Goal: Task Accomplishment & Management: Complete application form

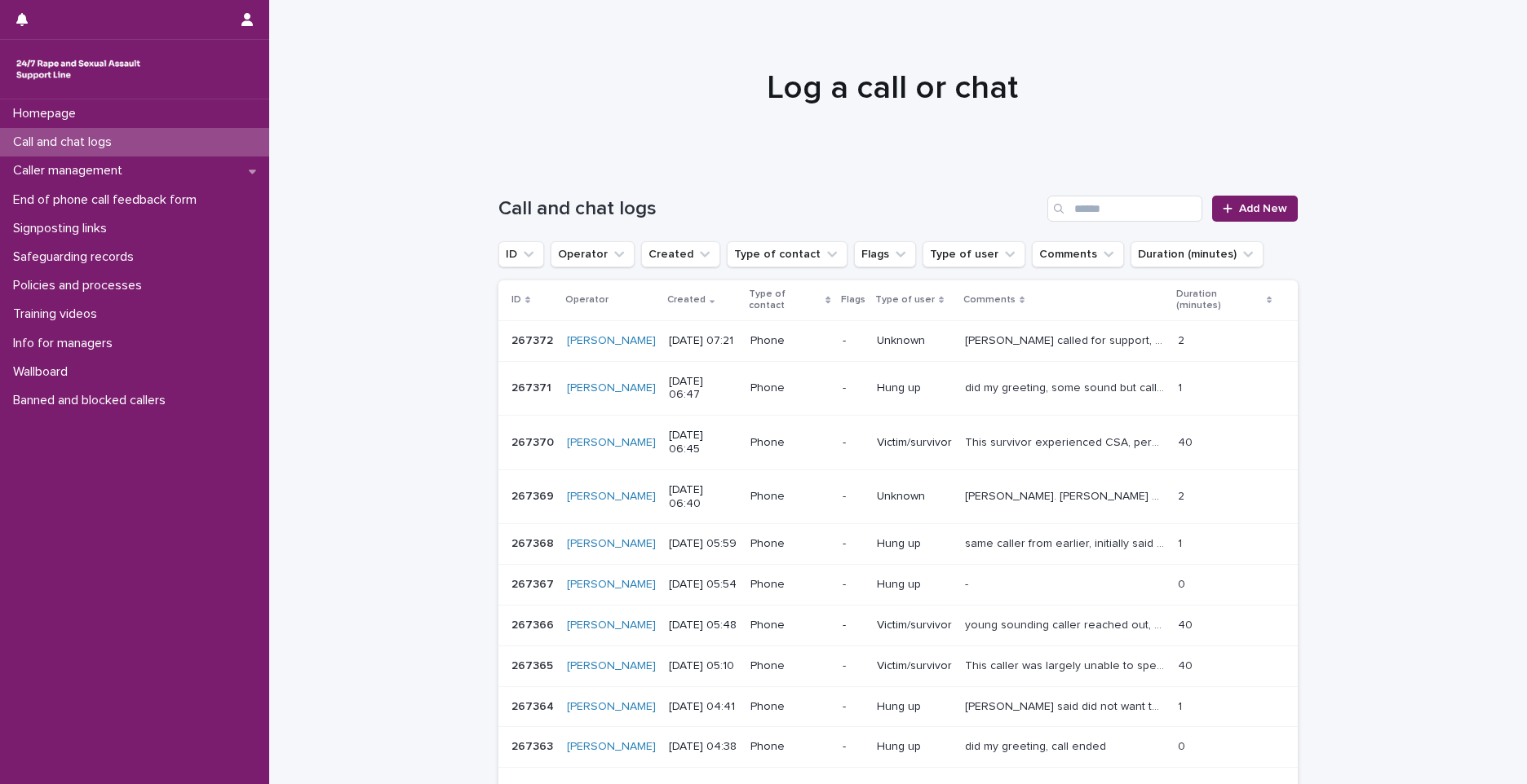
click at [453, 239] on div "Loading... Saving… Loading... Saving… Call and chat logs Add New ID Operator Cr…" at bounding box center [898, 535] width 1257 height 744
click at [1228, 207] on div at bounding box center [1230, 208] width 16 height 11
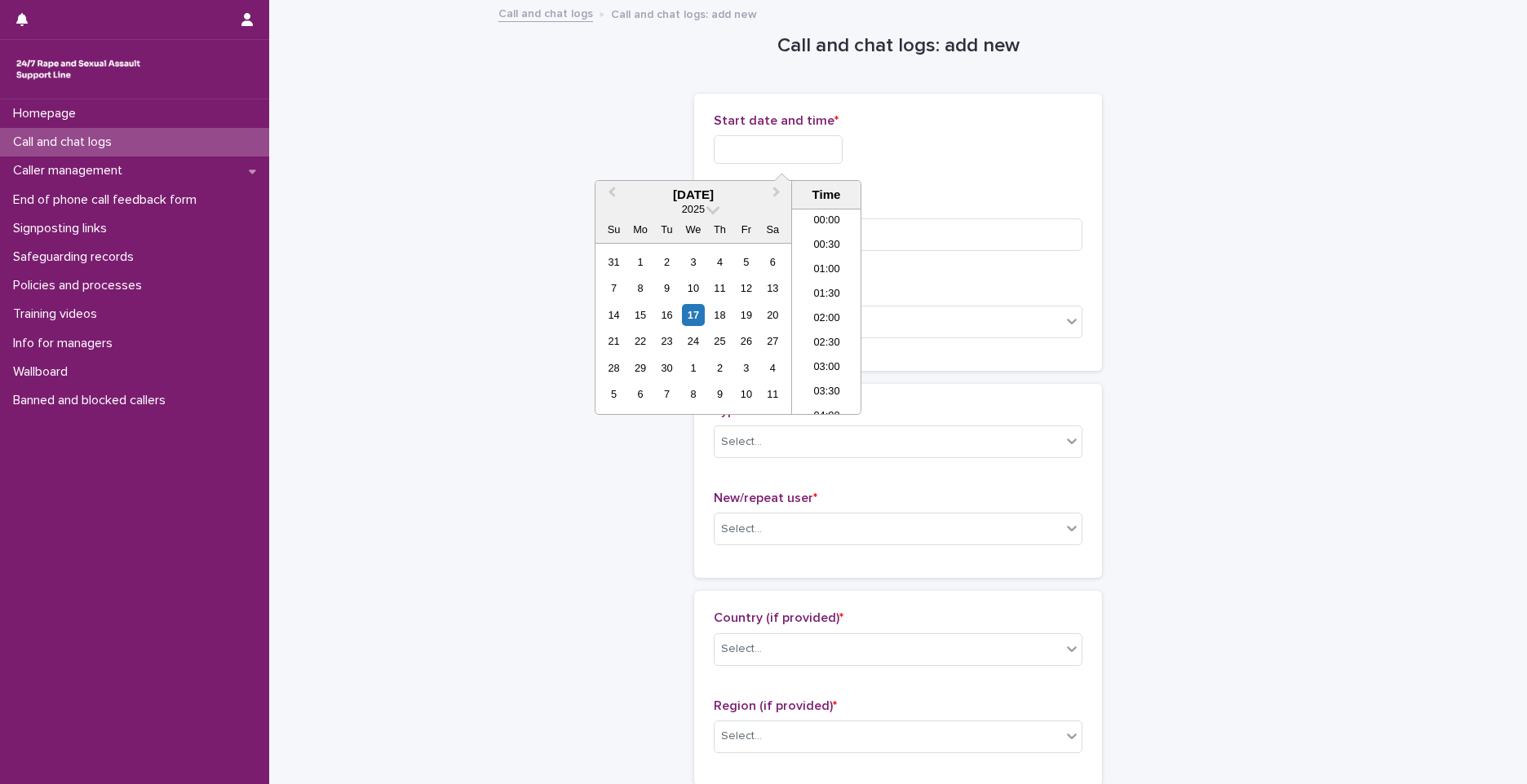
click at [784, 158] on input "text" at bounding box center [778, 149] width 129 height 28
click at [820, 148] on input "text" at bounding box center [778, 149] width 129 height 28
click at [822, 146] on input "text" at bounding box center [778, 149] width 129 height 28
click at [840, 252] on li "06:00" at bounding box center [826, 263] width 69 height 24
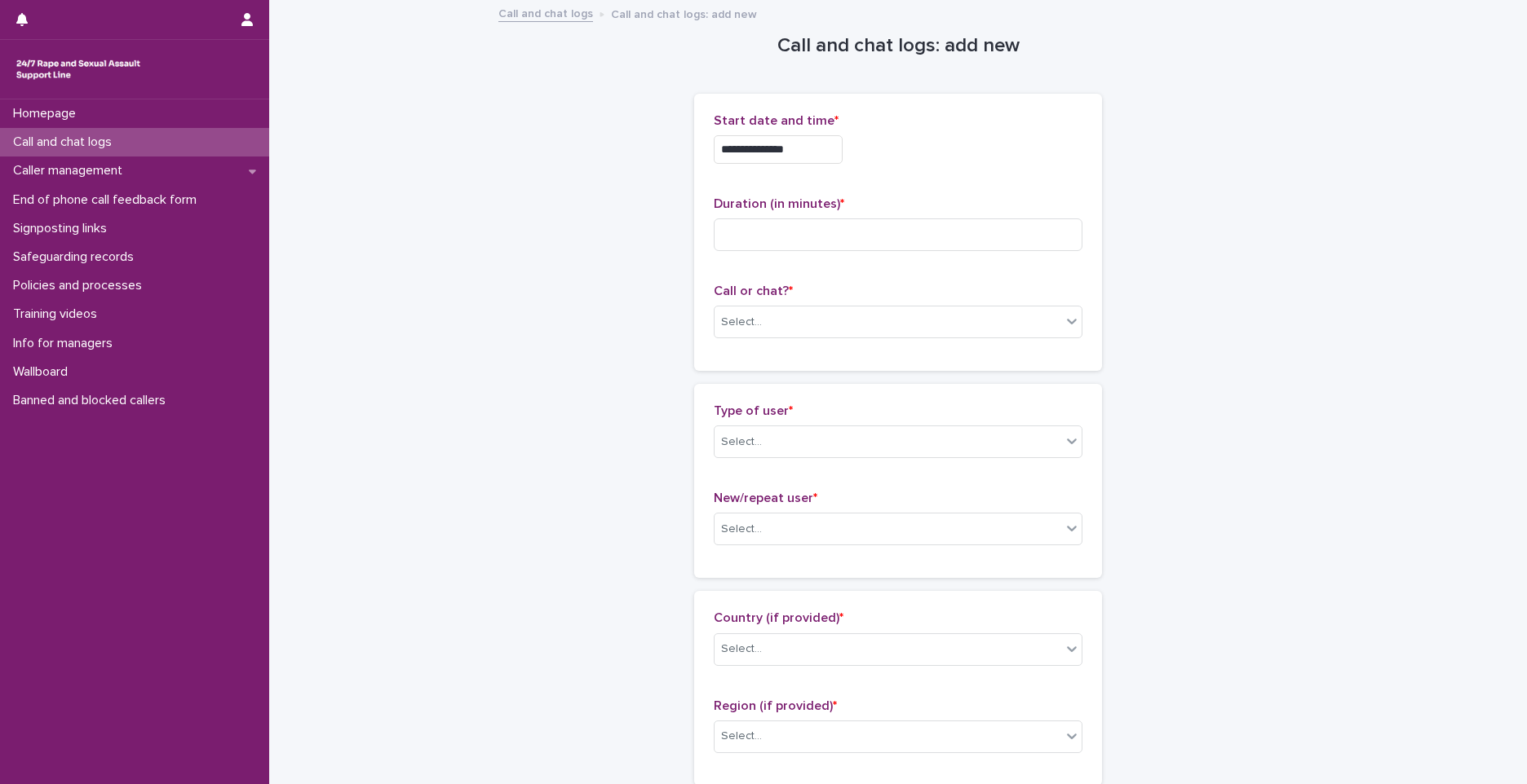
click at [789, 146] on input "**********" at bounding box center [778, 149] width 129 height 28
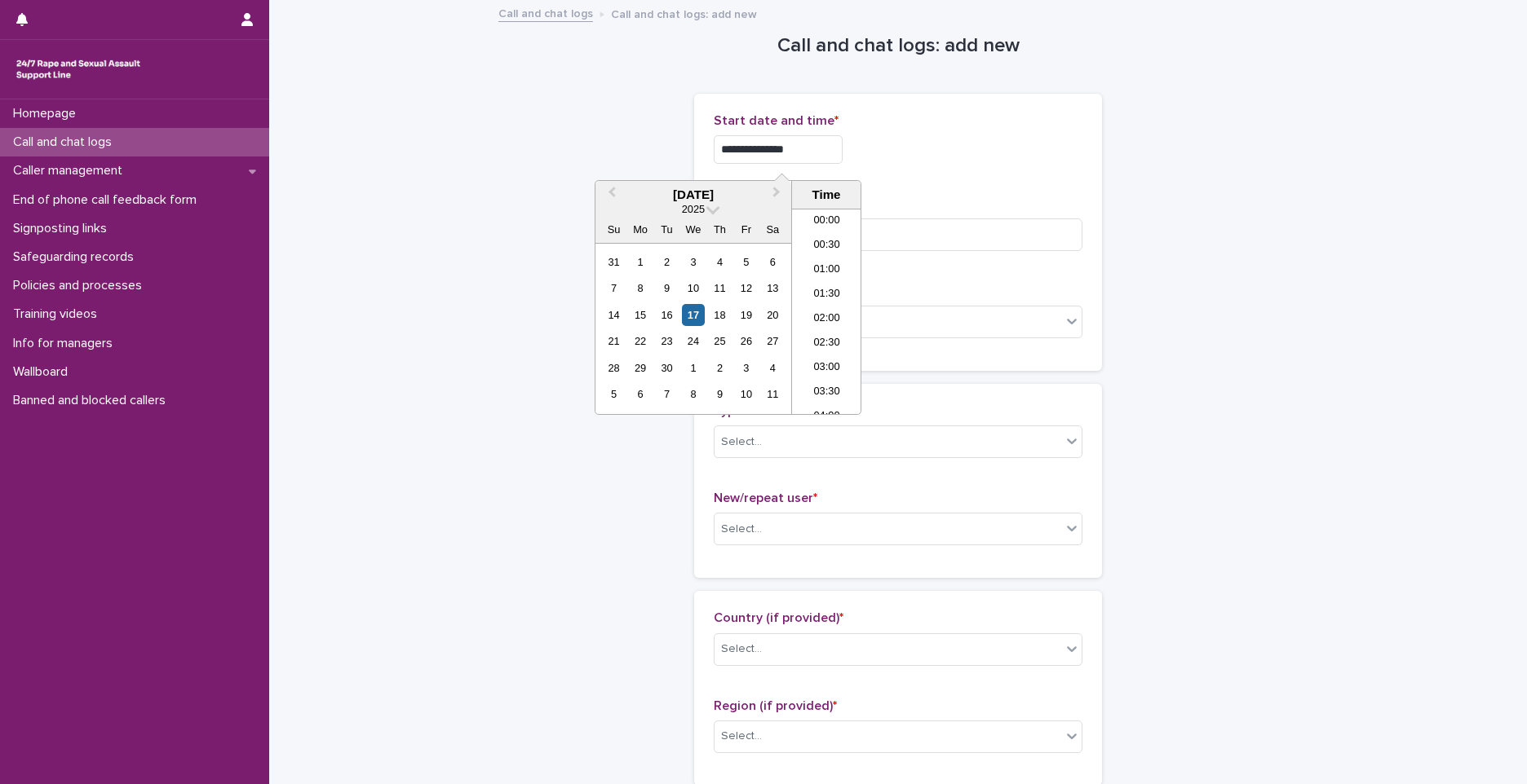
scroll to position [204, 0]
type input "**********"
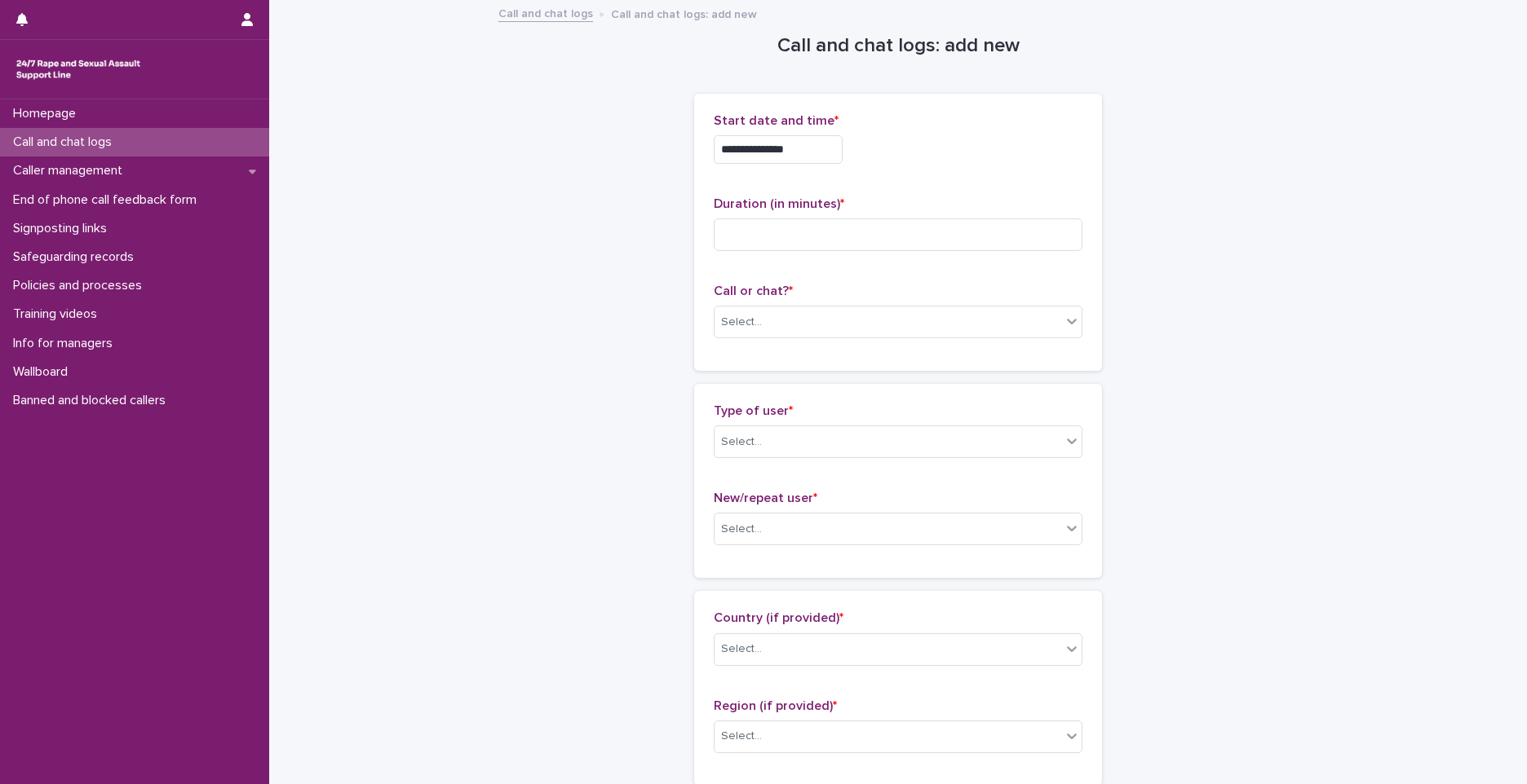
click at [784, 219] on input at bounding box center [898, 235] width 369 height 33
type input "**"
click at [775, 318] on div "Select..." at bounding box center [887, 322] width 347 height 27
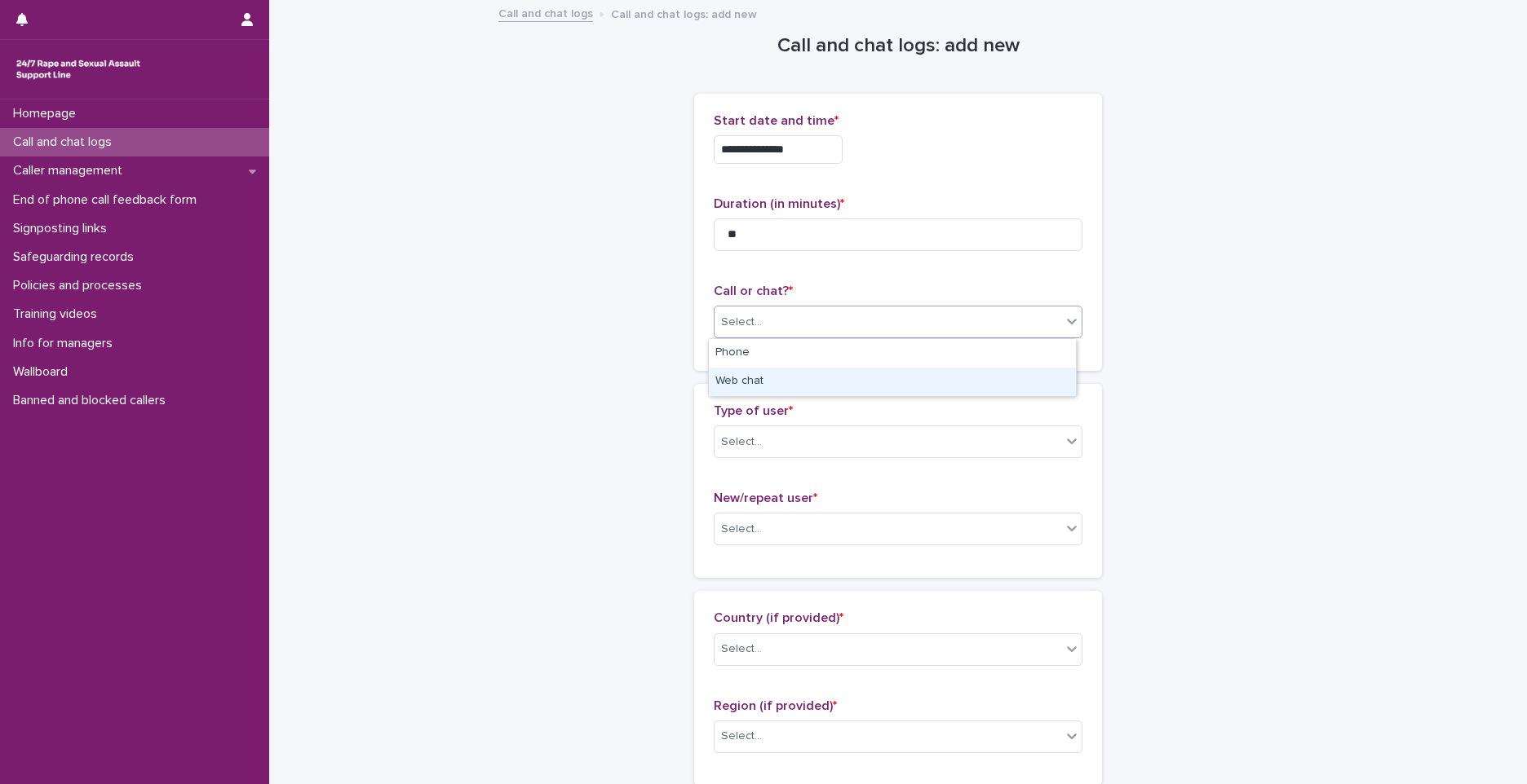
click at [771, 375] on div "Web chat" at bounding box center [892, 382] width 367 height 28
click at [768, 443] on div "Select..." at bounding box center [887, 442] width 347 height 27
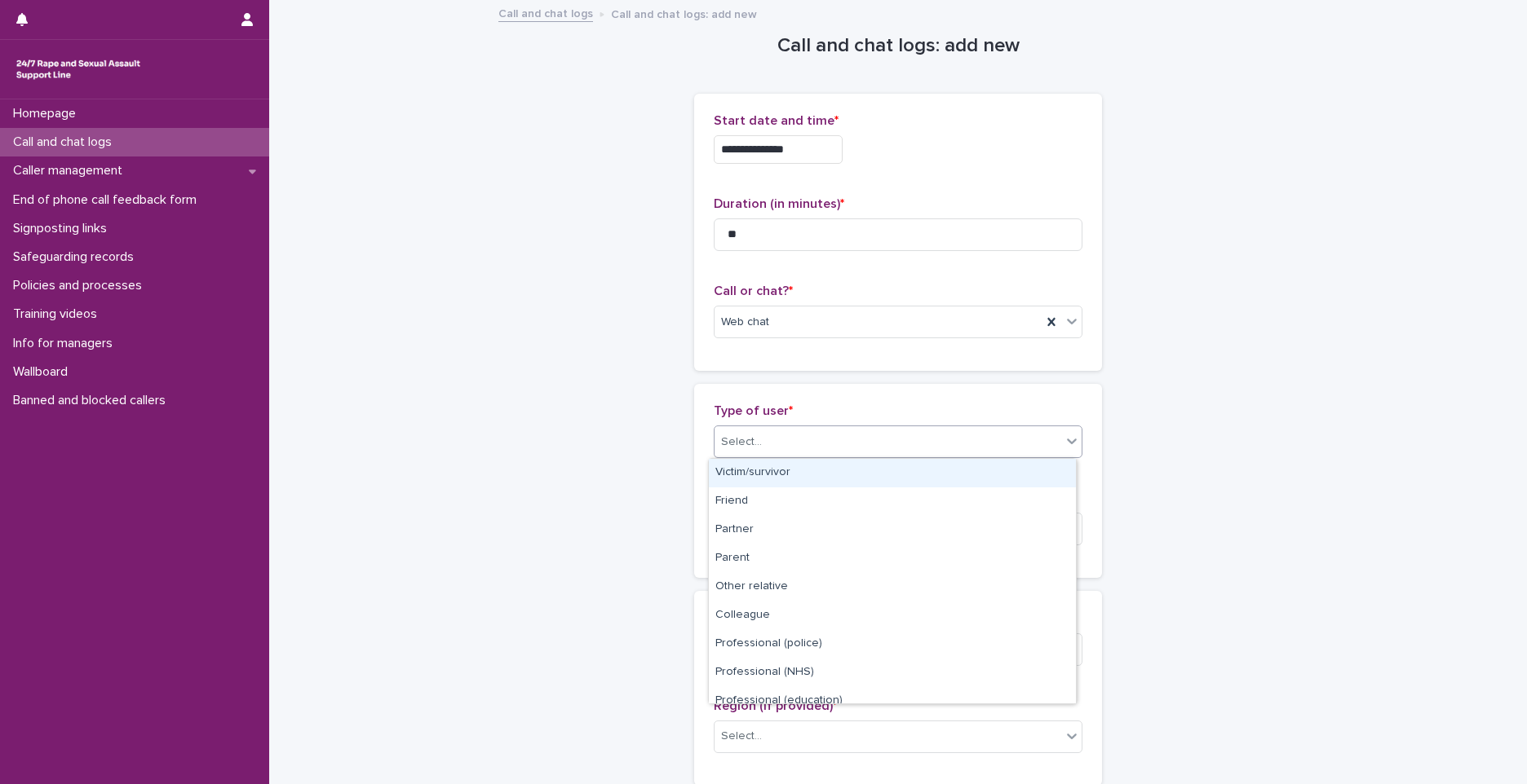
click at [772, 473] on div "Victim/survivor" at bounding box center [892, 473] width 367 height 28
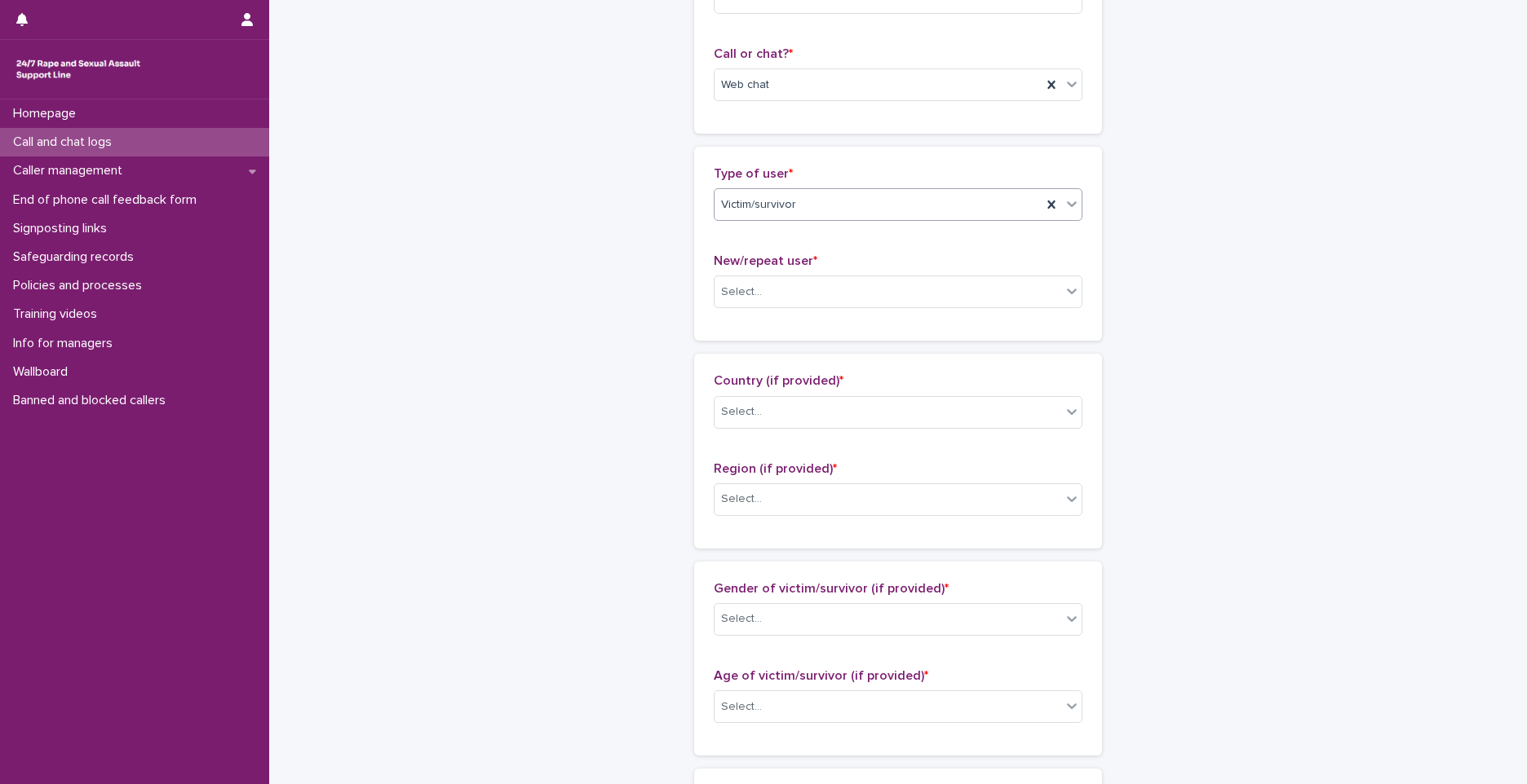
scroll to position [245, 0]
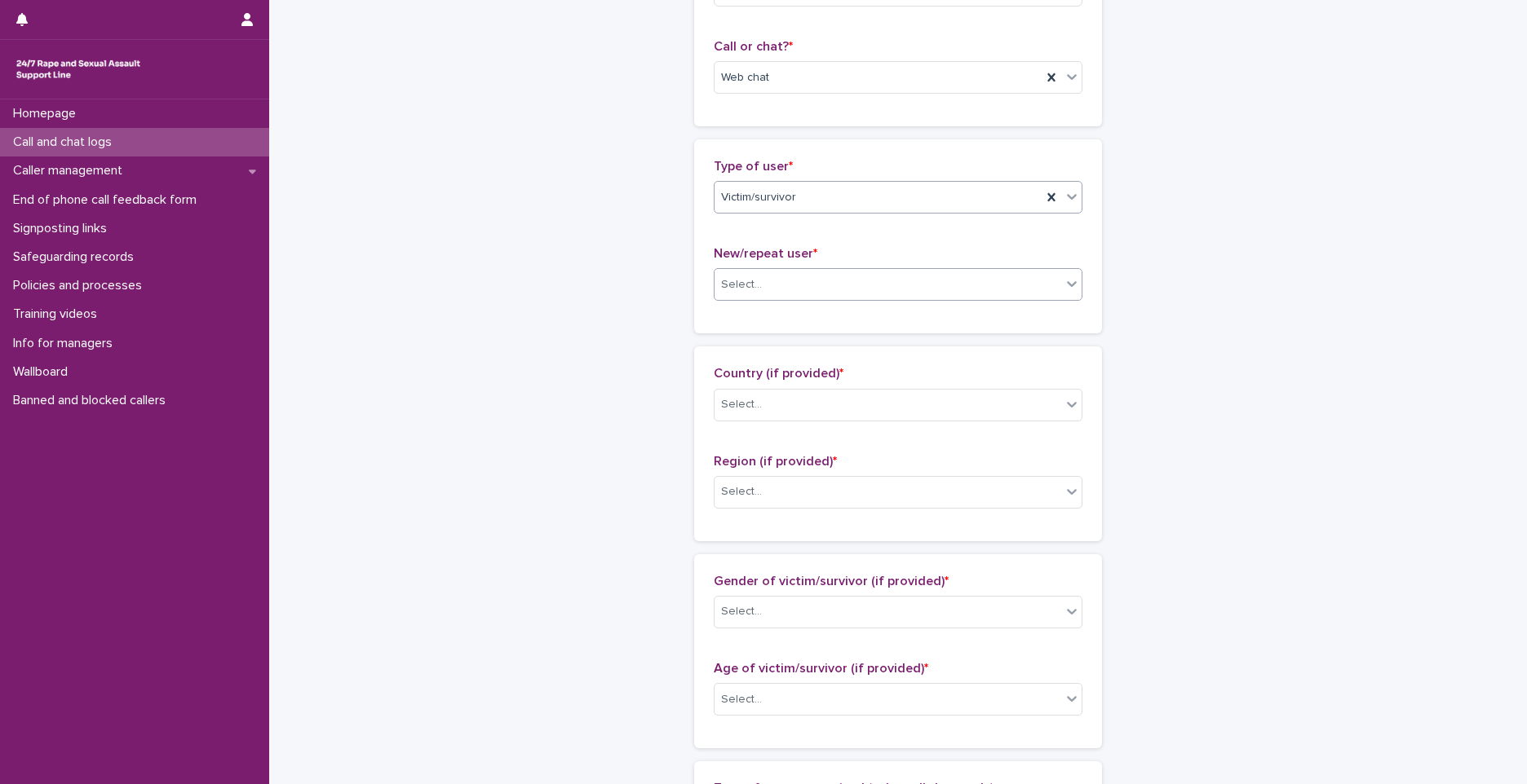
click at [842, 278] on div "Select..." at bounding box center [887, 284] width 347 height 27
click at [732, 315] on div "Not known" at bounding box center [892, 315] width 367 height 28
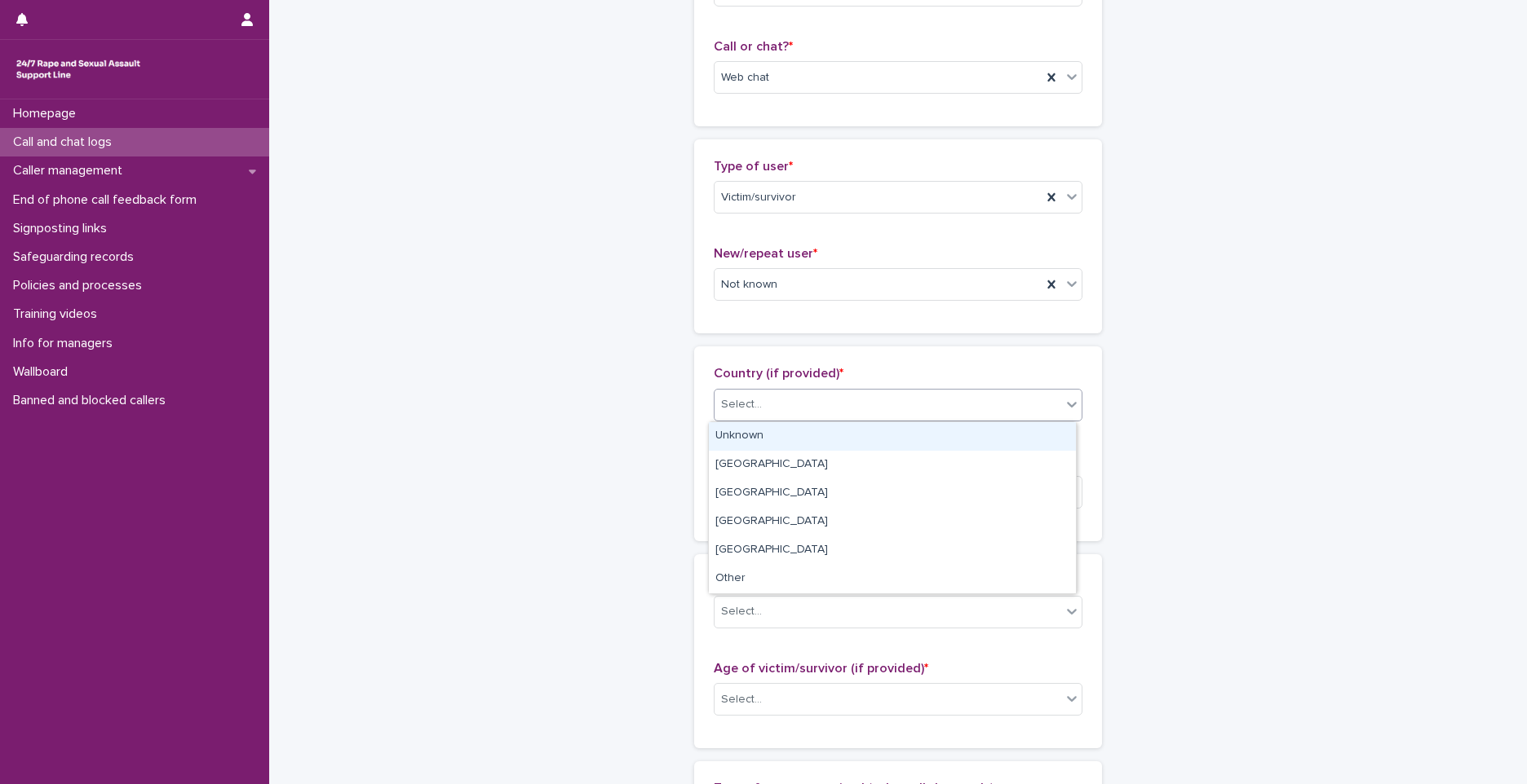
click at [748, 392] on div "Select..." at bounding box center [887, 405] width 347 height 27
click at [737, 443] on div "Unknown" at bounding box center [892, 437] width 367 height 28
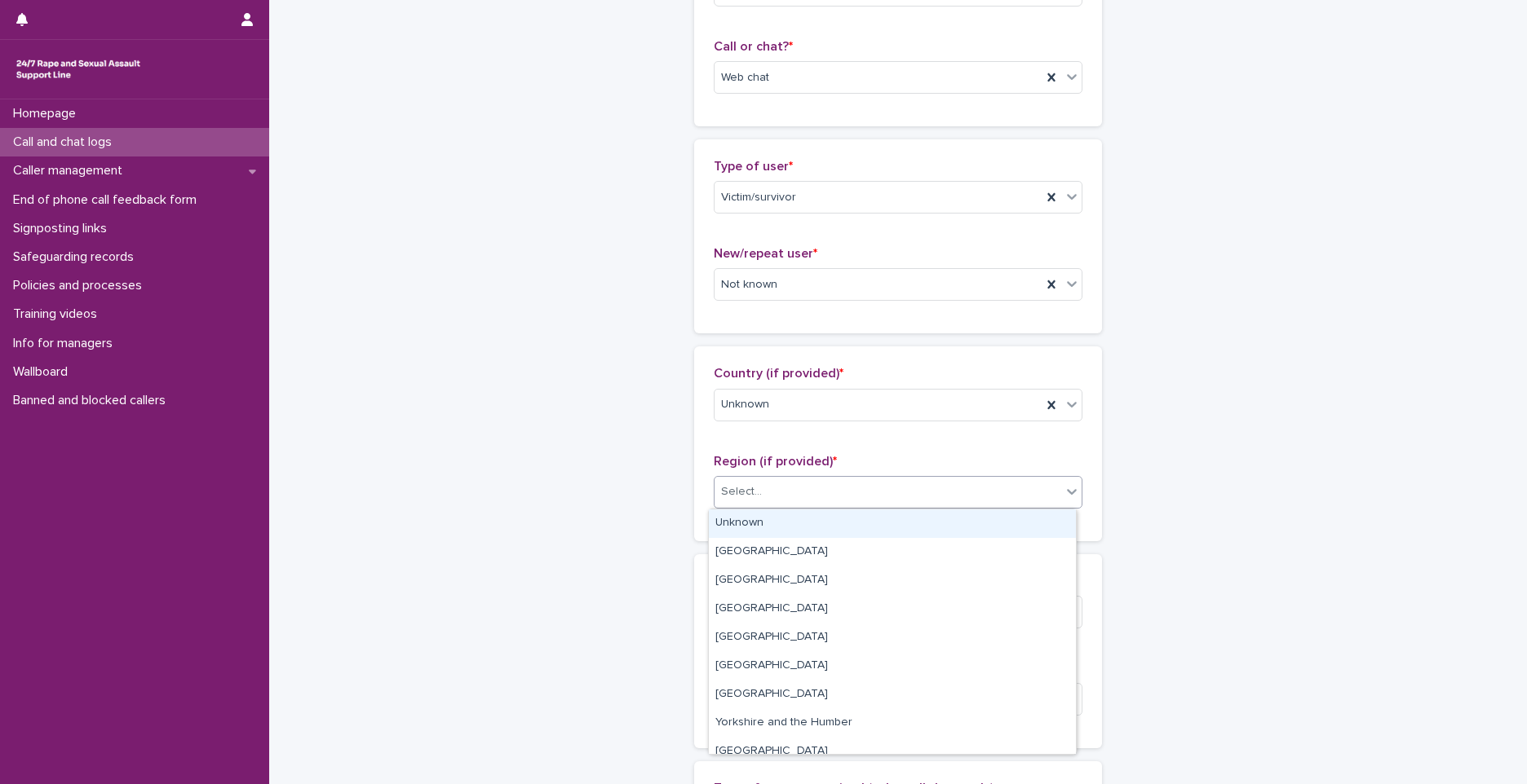
click at [775, 491] on div "Select..." at bounding box center [887, 492] width 347 height 27
click at [773, 511] on div "Unknown" at bounding box center [892, 524] width 367 height 28
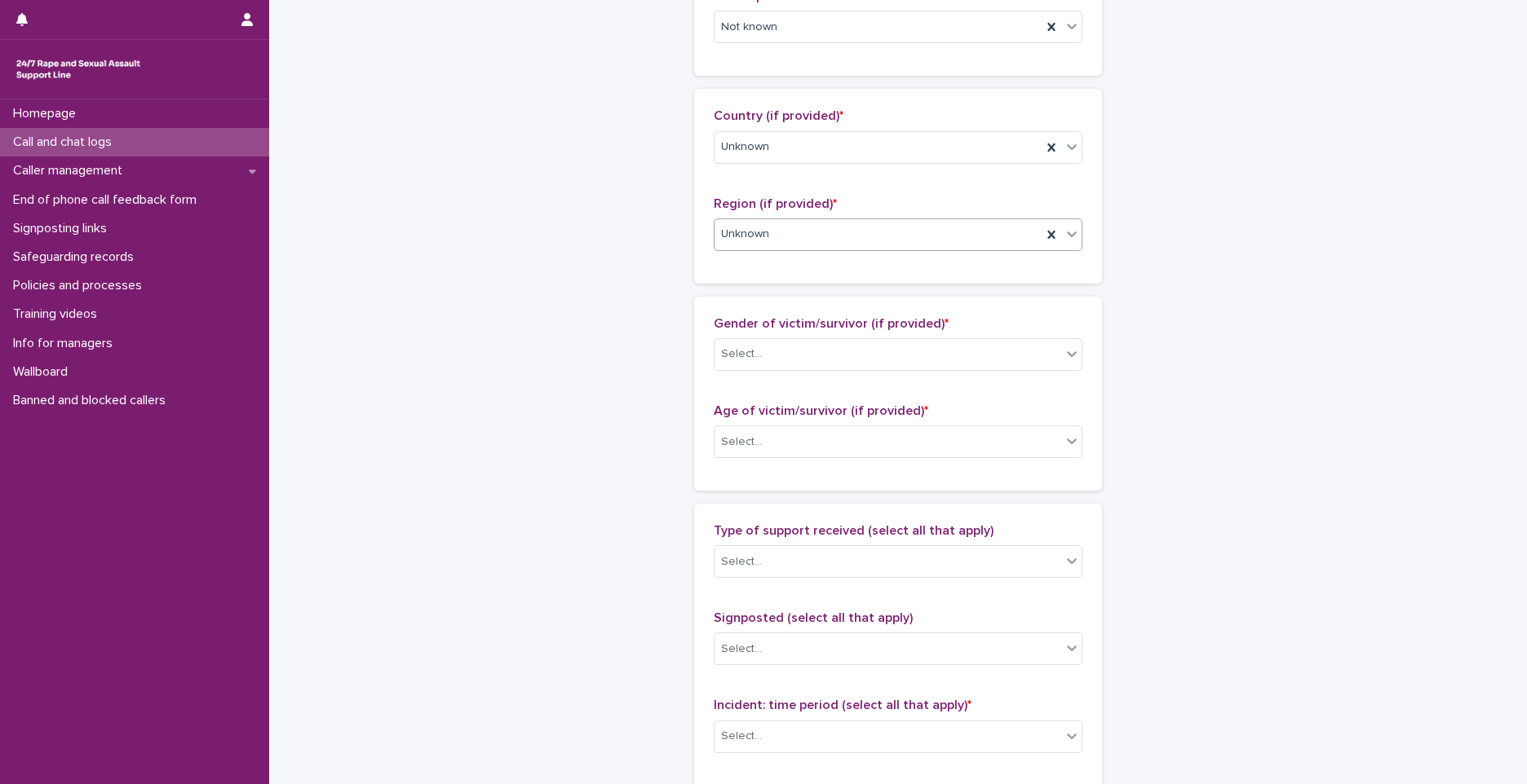
scroll to position [571, 0]
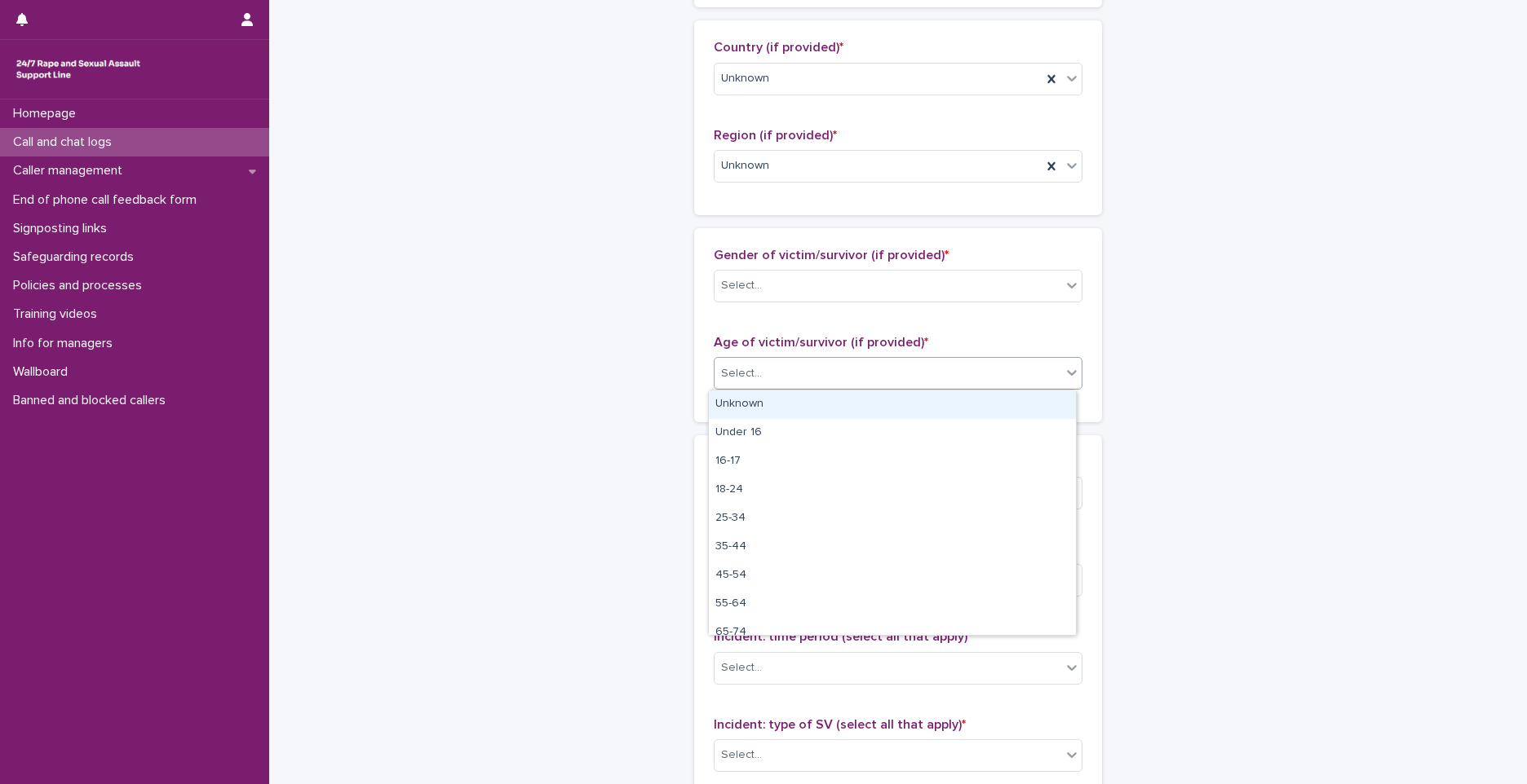
click at [764, 374] on div "Select..." at bounding box center [887, 374] width 347 height 27
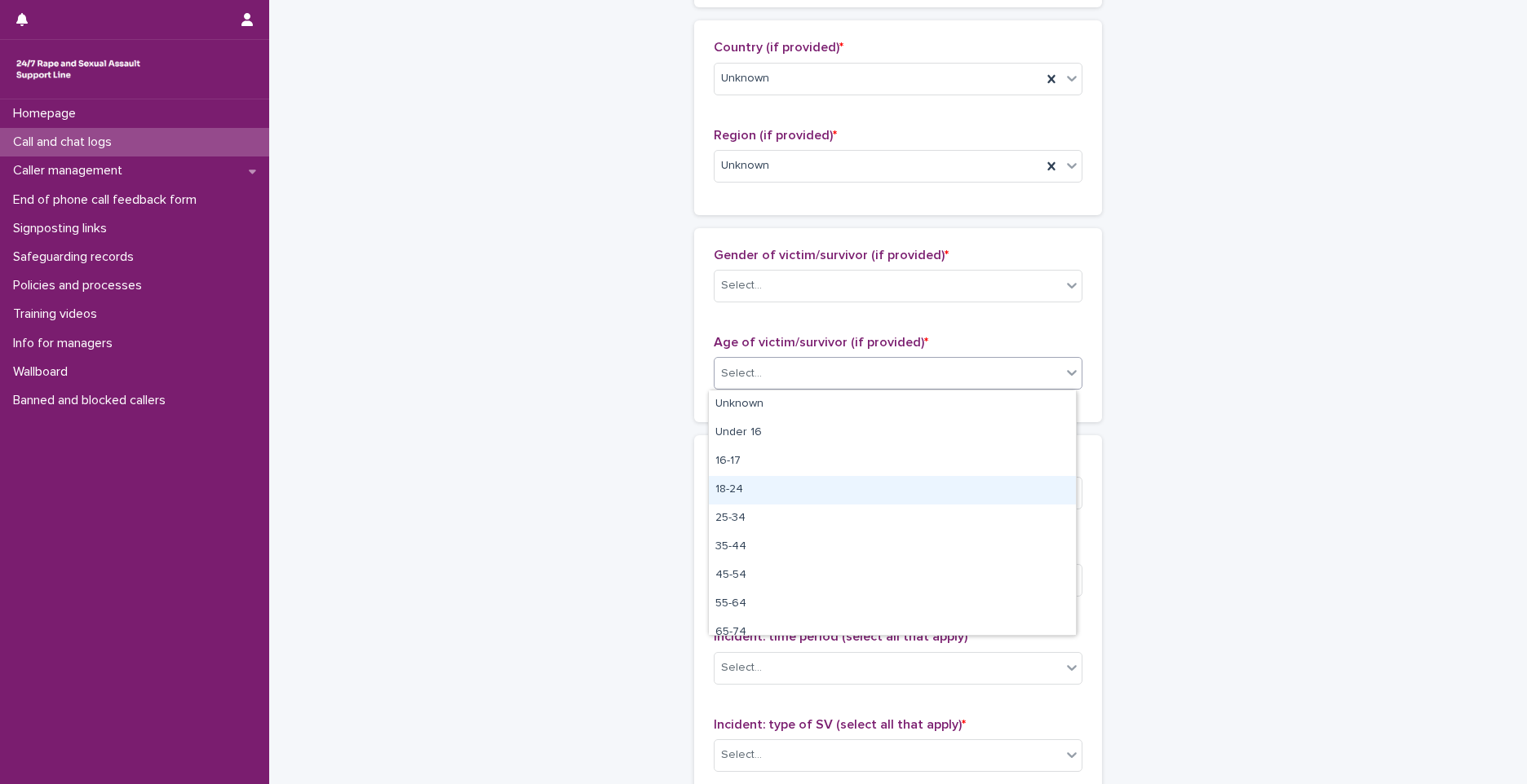
click at [748, 492] on div "18-24" at bounding box center [892, 490] width 367 height 28
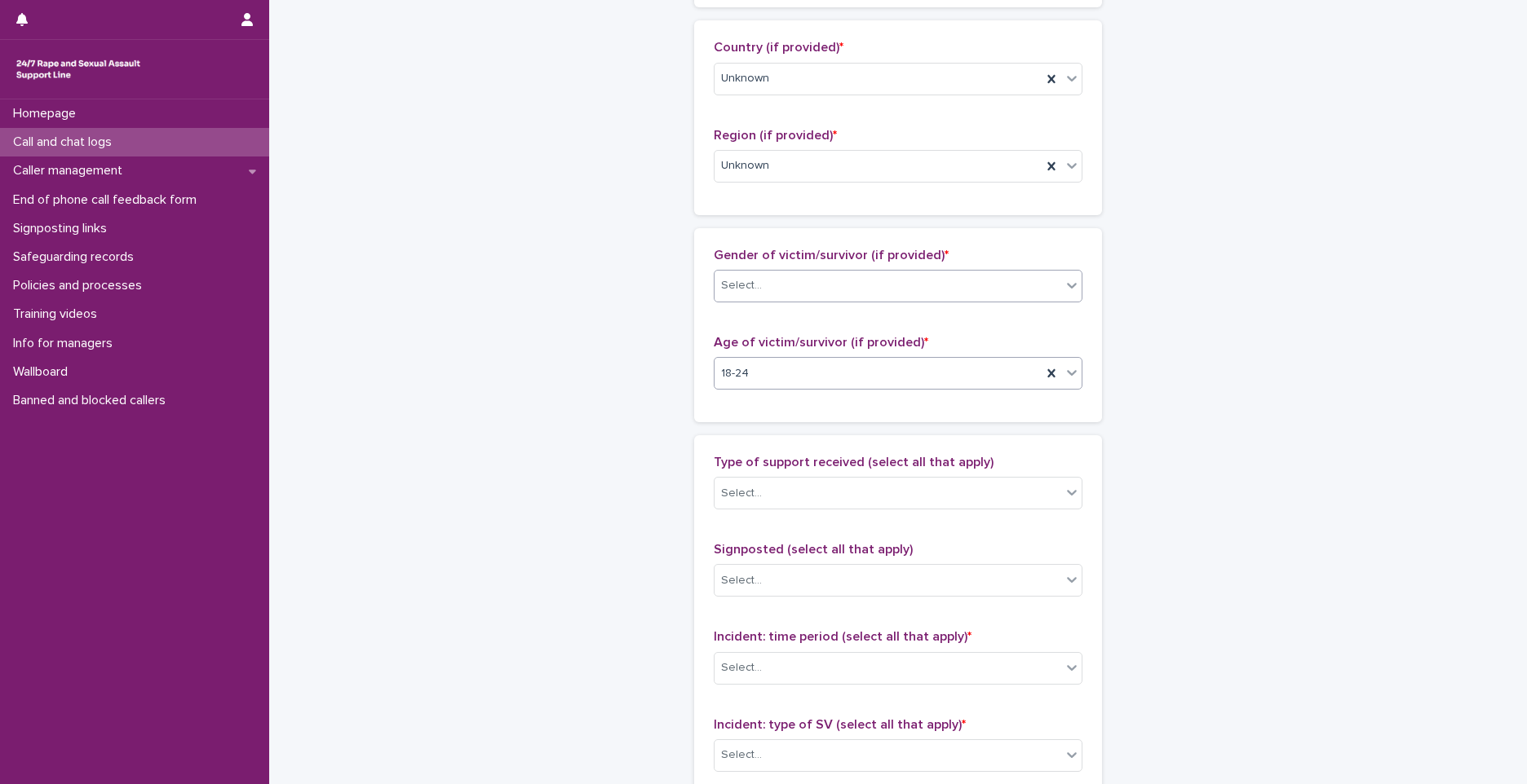
click at [758, 293] on div "Select..." at bounding box center [887, 285] width 347 height 27
click at [933, 399] on div "Age of victim/survivor (if provided) * 18-24" at bounding box center [898, 369] width 369 height 68
click at [760, 285] on div "Select..." at bounding box center [887, 285] width 347 height 27
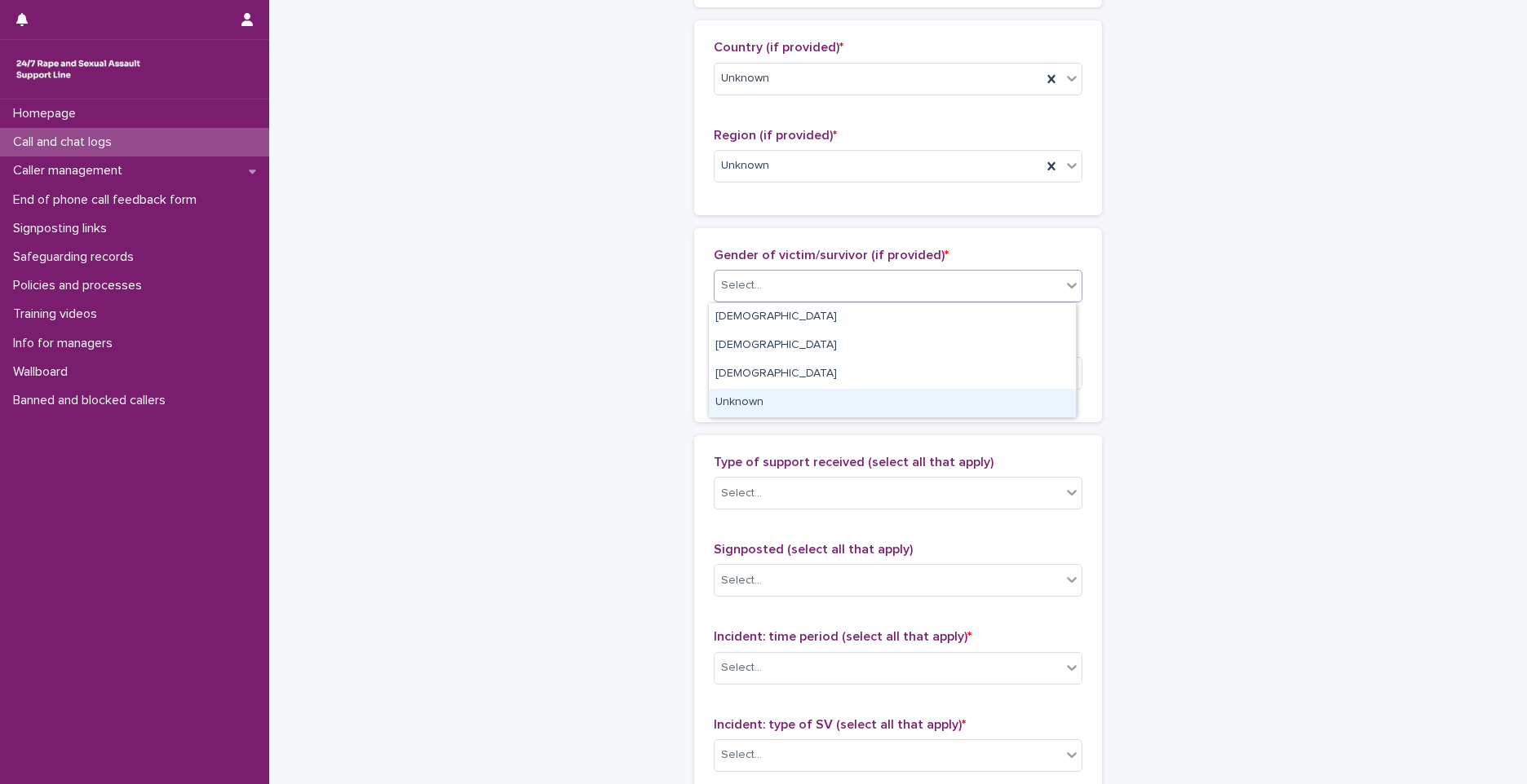
click at [734, 403] on div "Unknown" at bounding box center [892, 403] width 367 height 28
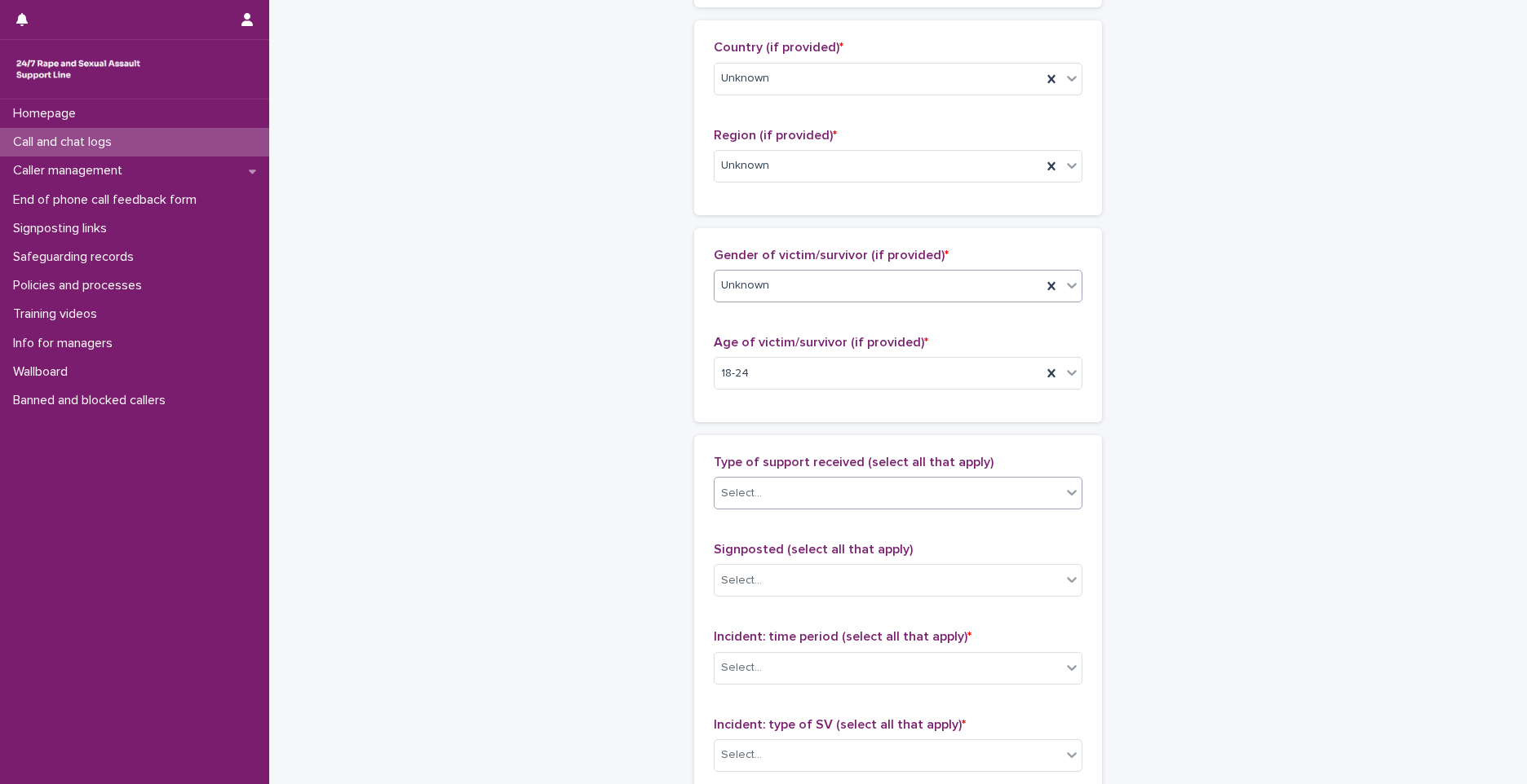
click at [779, 497] on div "Select..." at bounding box center [887, 493] width 347 height 27
click at [780, 525] on div "Emotional support" at bounding box center [892, 525] width 367 height 28
click at [869, 498] on div "Emotional support" at bounding box center [878, 494] width 327 height 28
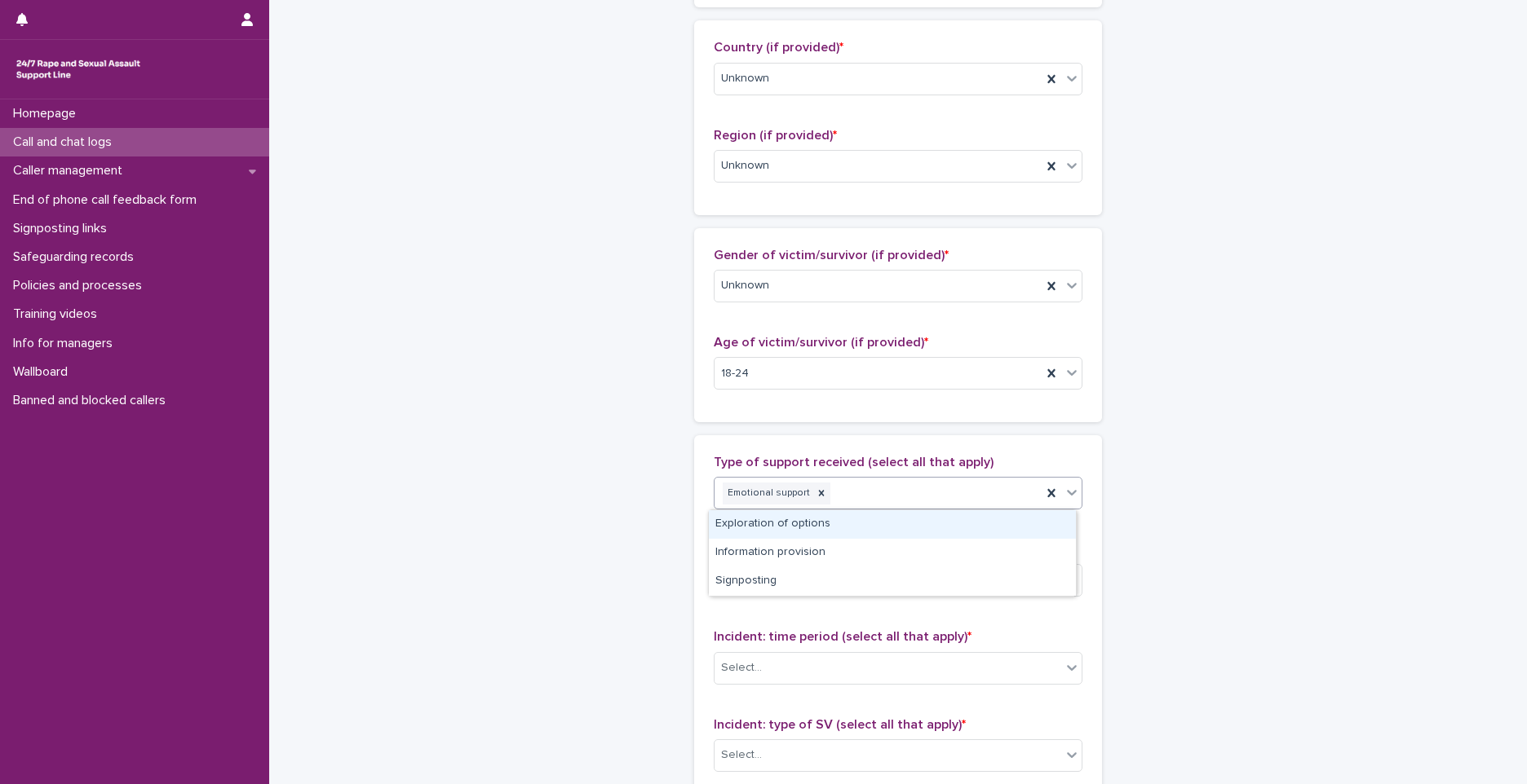
click at [855, 532] on div "Exploration of options" at bounding box center [892, 525] width 367 height 28
click at [981, 499] on div "Emotional support Exploration of options" at bounding box center [878, 494] width 327 height 28
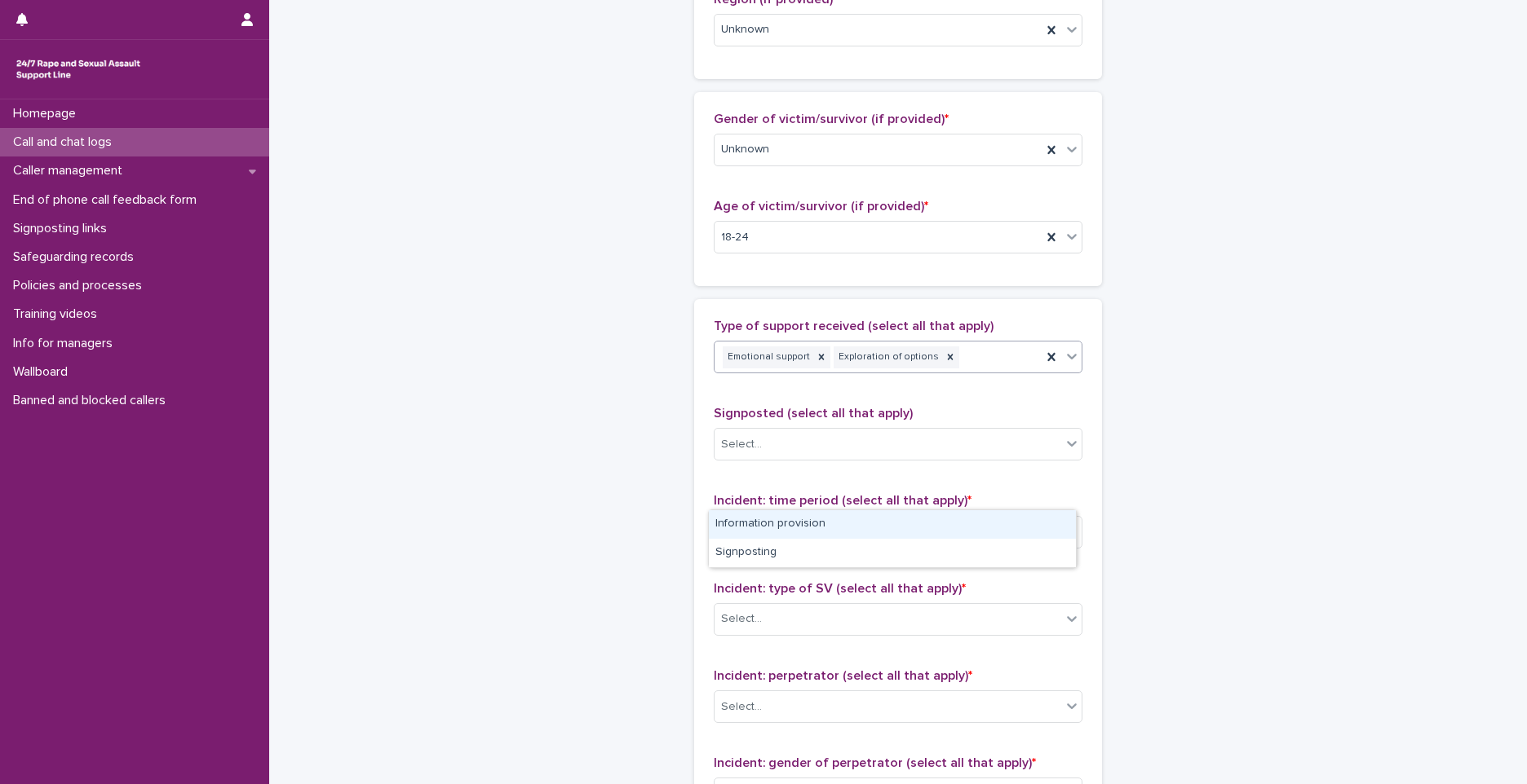
scroll to position [734, 0]
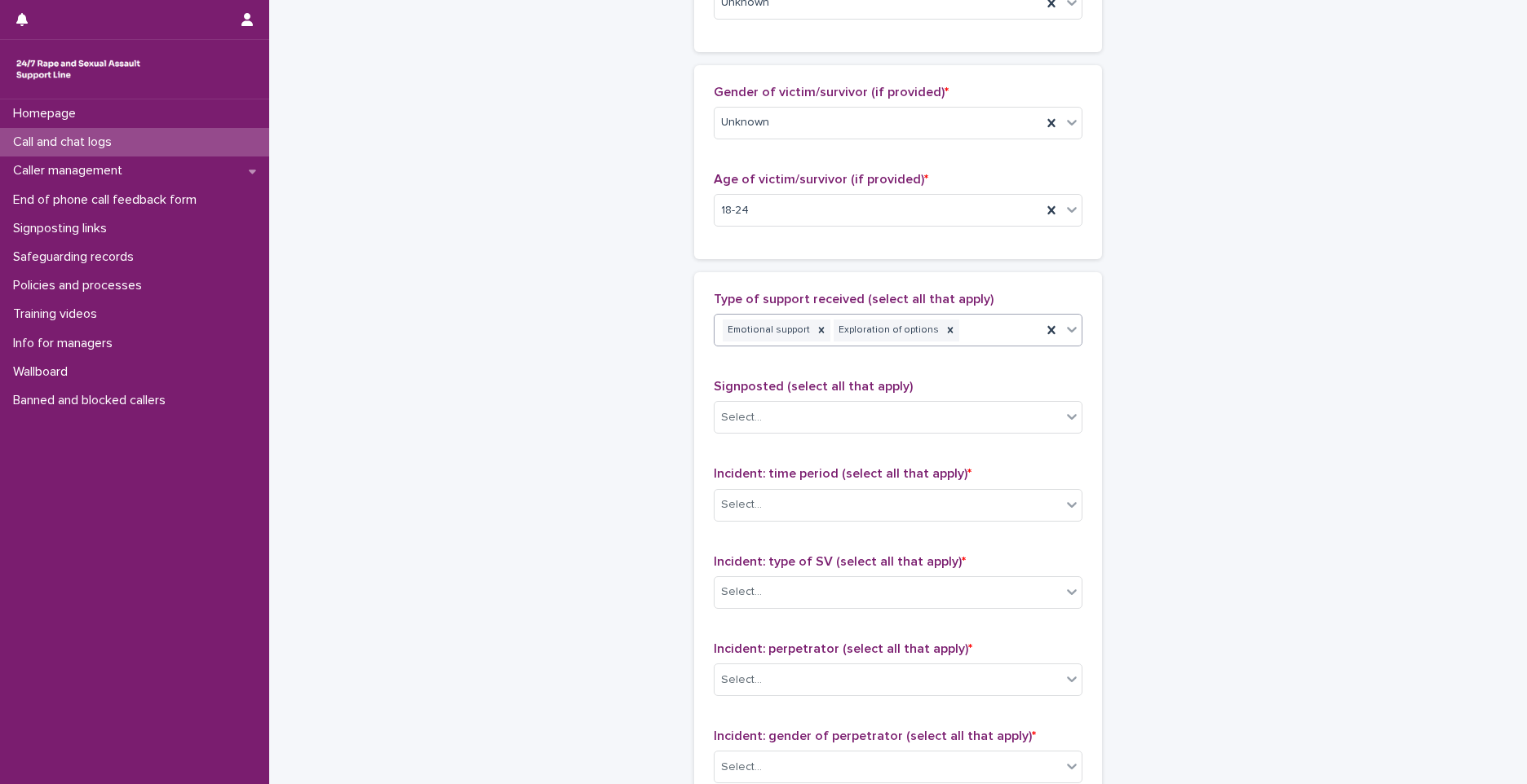
click at [995, 337] on div "Emotional support Exploration of options" at bounding box center [878, 331] width 327 height 28
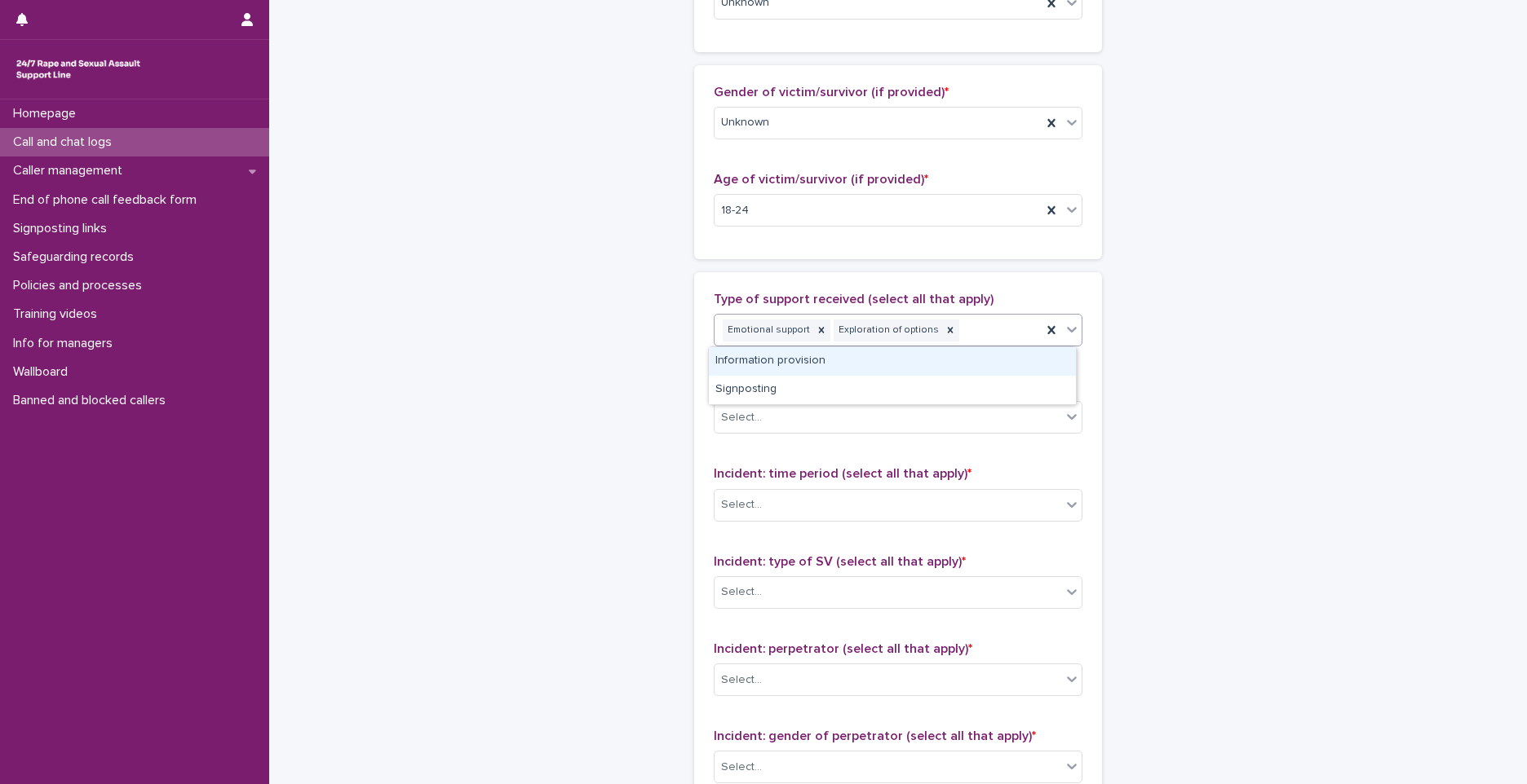
click at [964, 344] on div "Emotional support Exploration of options" at bounding box center [878, 331] width 327 height 28
click at [914, 362] on div "Information provision" at bounding box center [892, 361] width 367 height 28
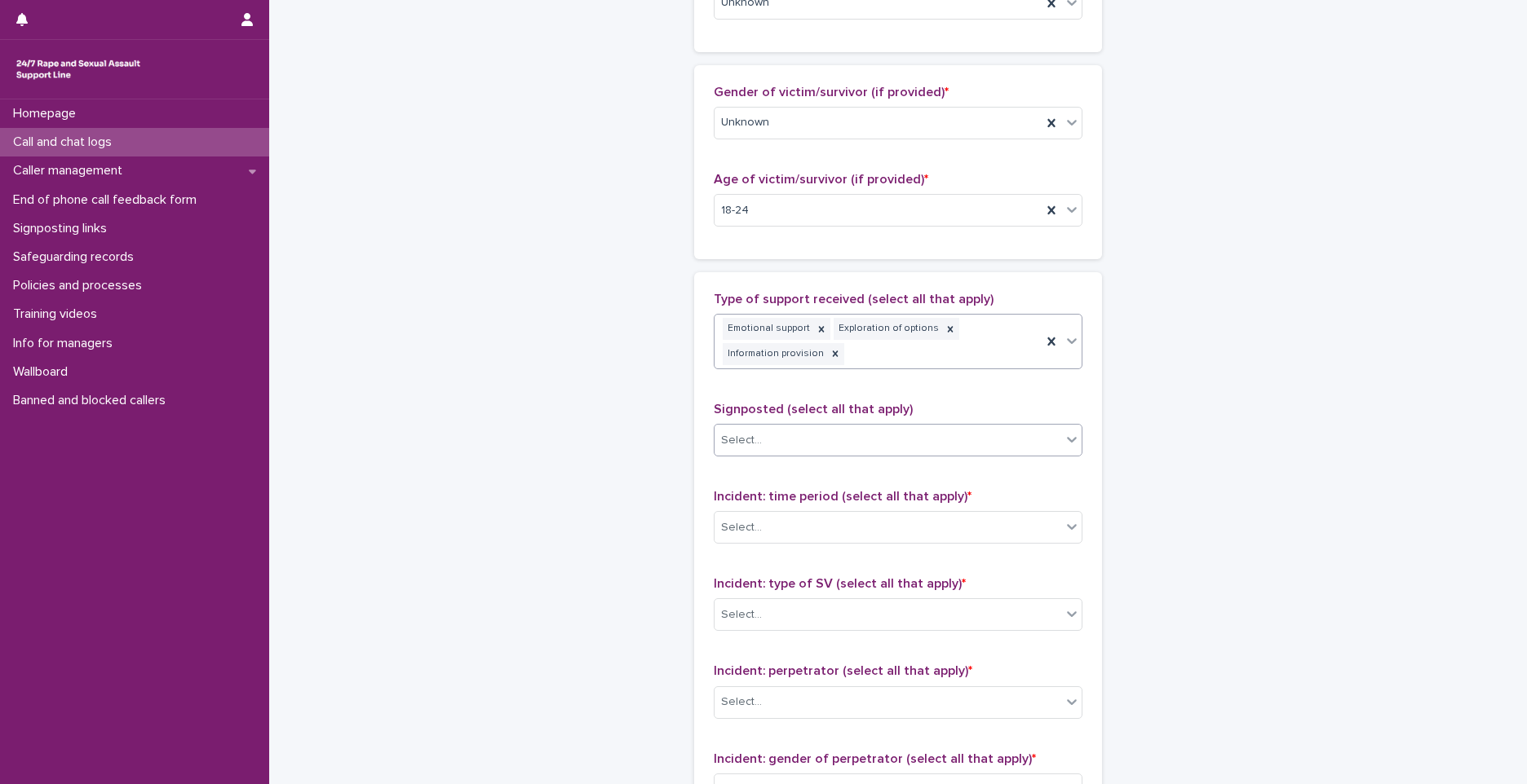
scroll to position [746, 0]
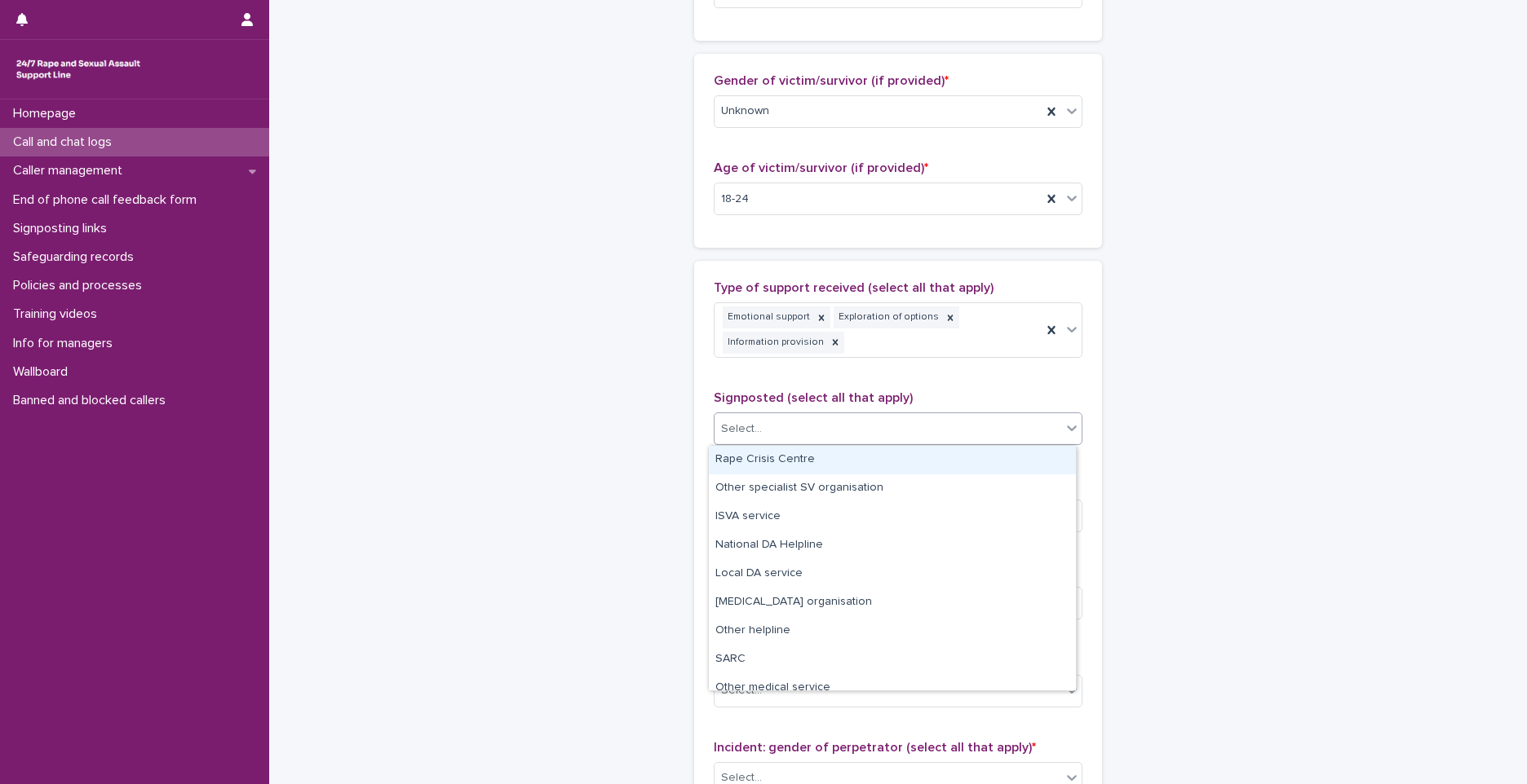
click at [772, 428] on div "Select..." at bounding box center [887, 429] width 347 height 27
click at [772, 430] on div "Select..." at bounding box center [887, 429] width 347 height 27
click at [768, 443] on div "Select..." at bounding box center [898, 428] width 369 height 33
click at [768, 441] on div "Select..." at bounding box center [887, 429] width 347 height 27
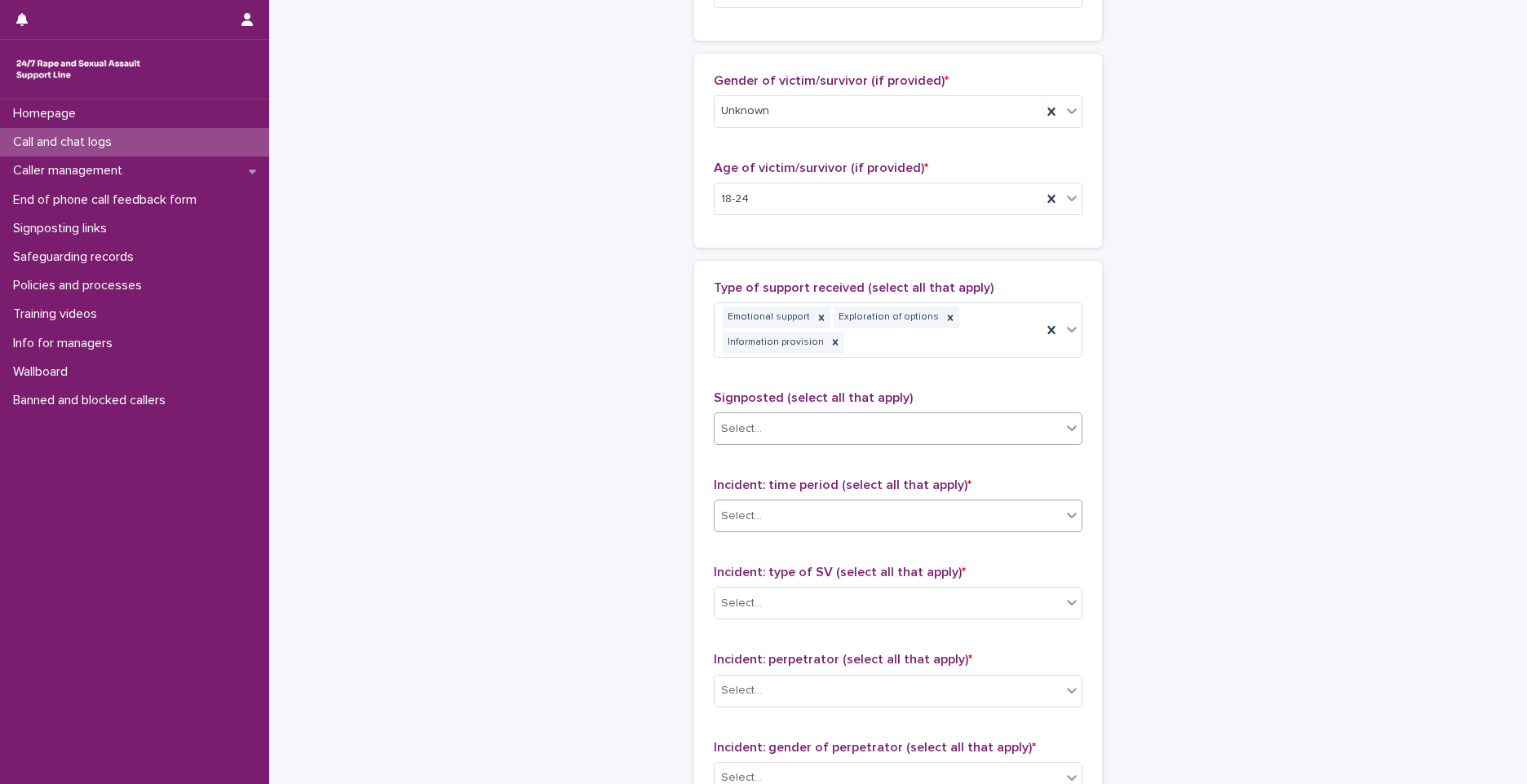
click at [761, 520] on div "Select..." at bounding box center [887, 516] width 347 height 27
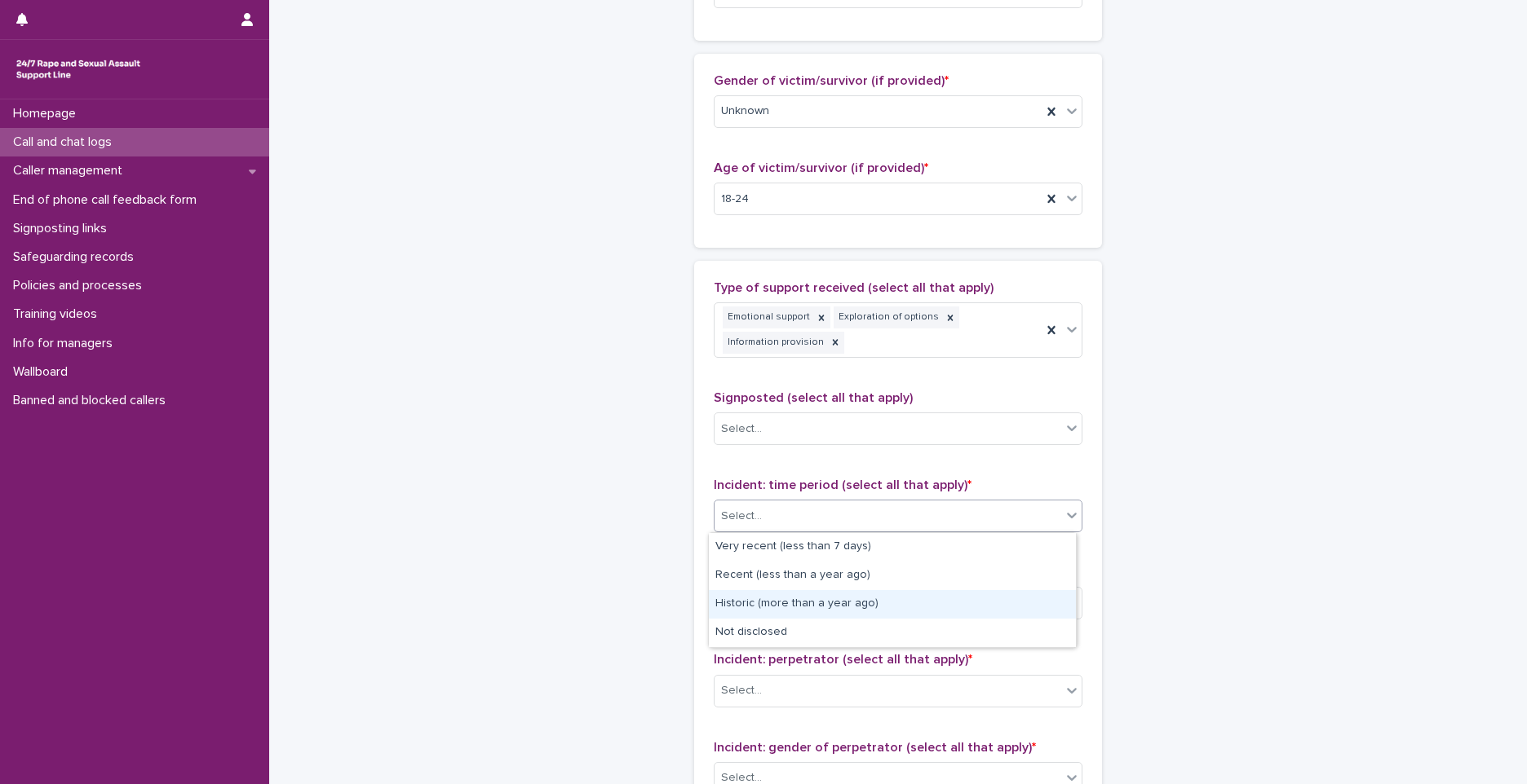
click at [747, 604] on div "Historic (more than a year ago)" at bounding box center [892, 605] width 367 height 28
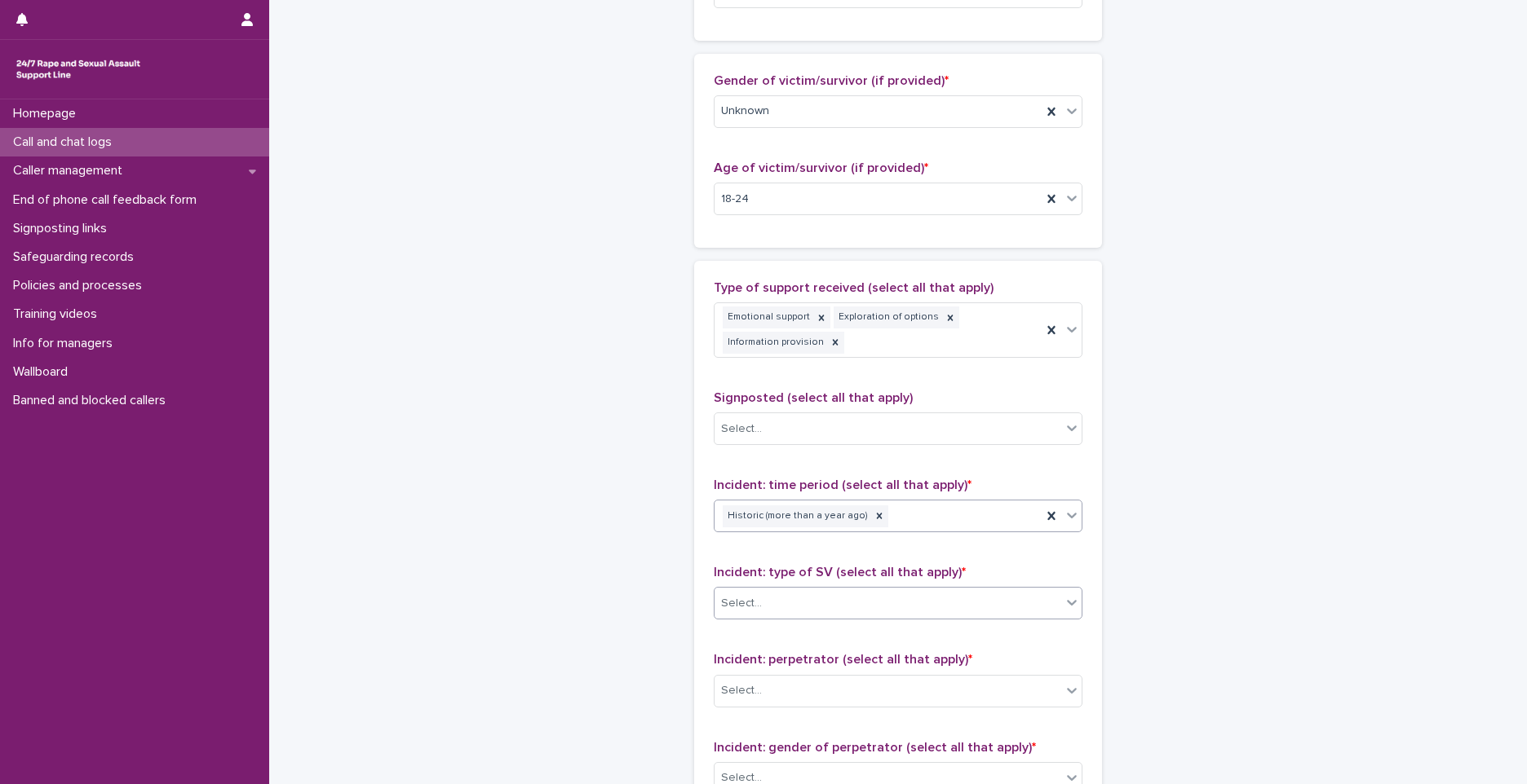
click at [750, 592] on div "Select..." at bounding box center [887, 604] width 347 height 27
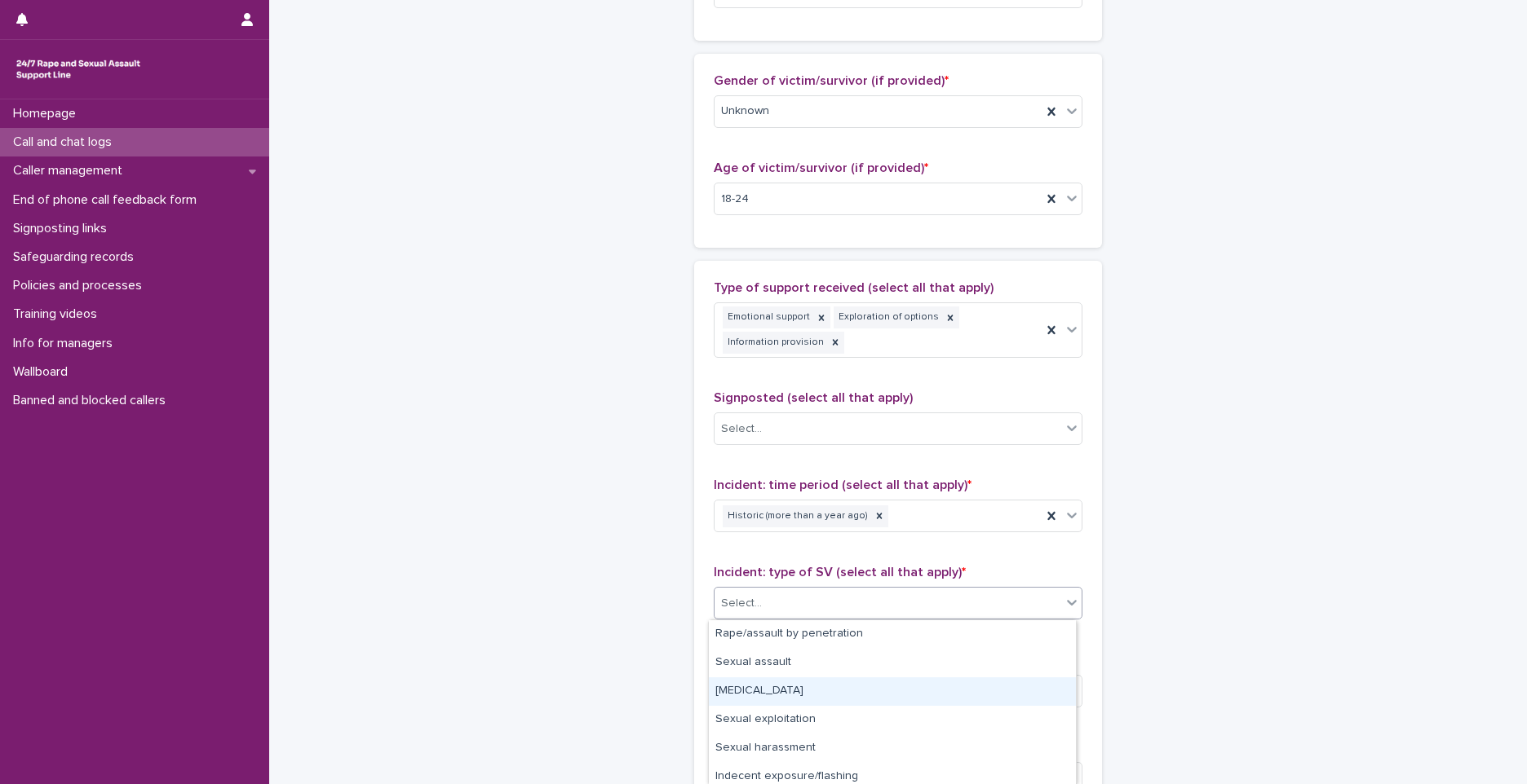
click at [742, 695] on div "[MEDICAL_DATA]" at bounding box center [892, 692] width 367 height 28
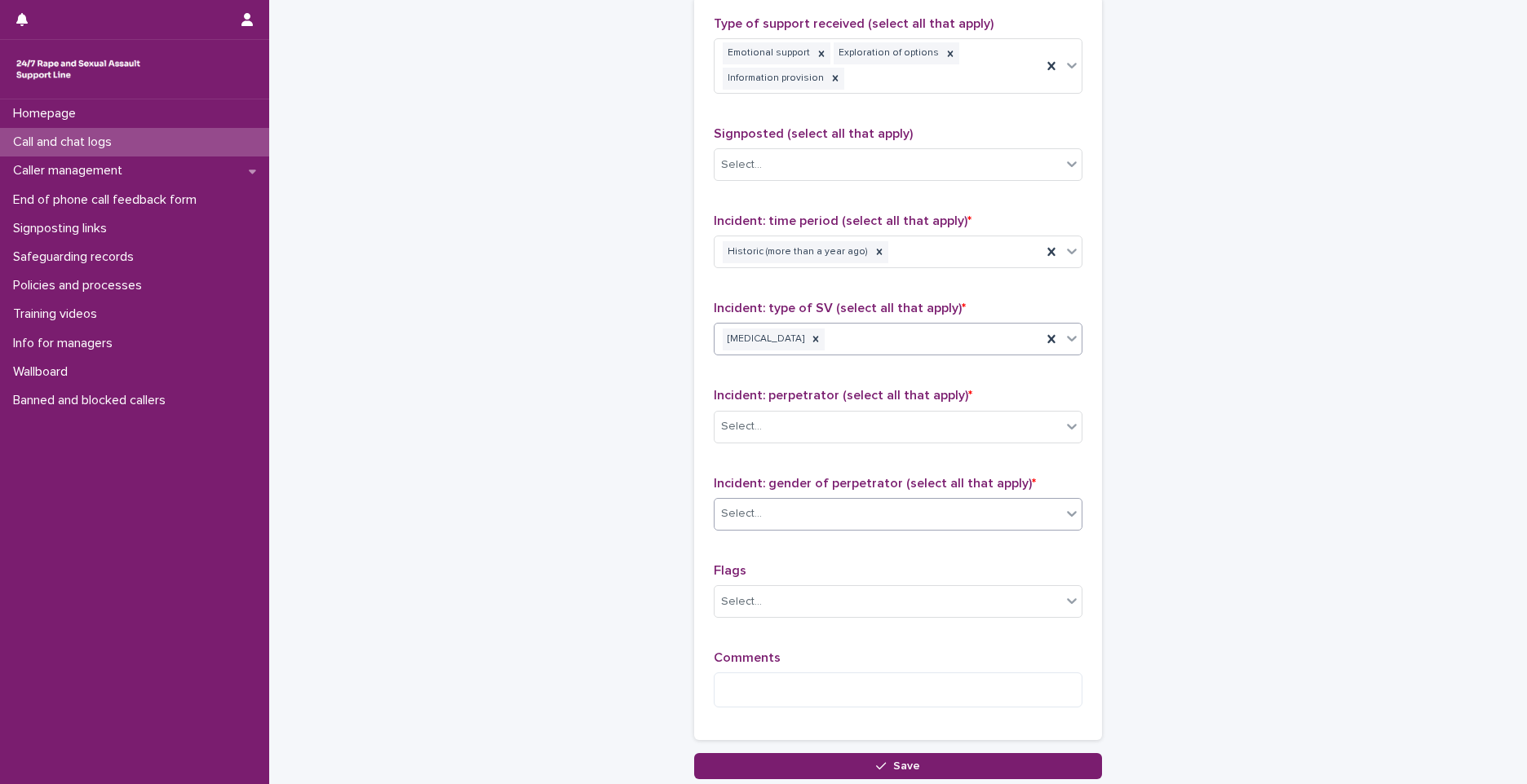
scroll to position [1071, 0]
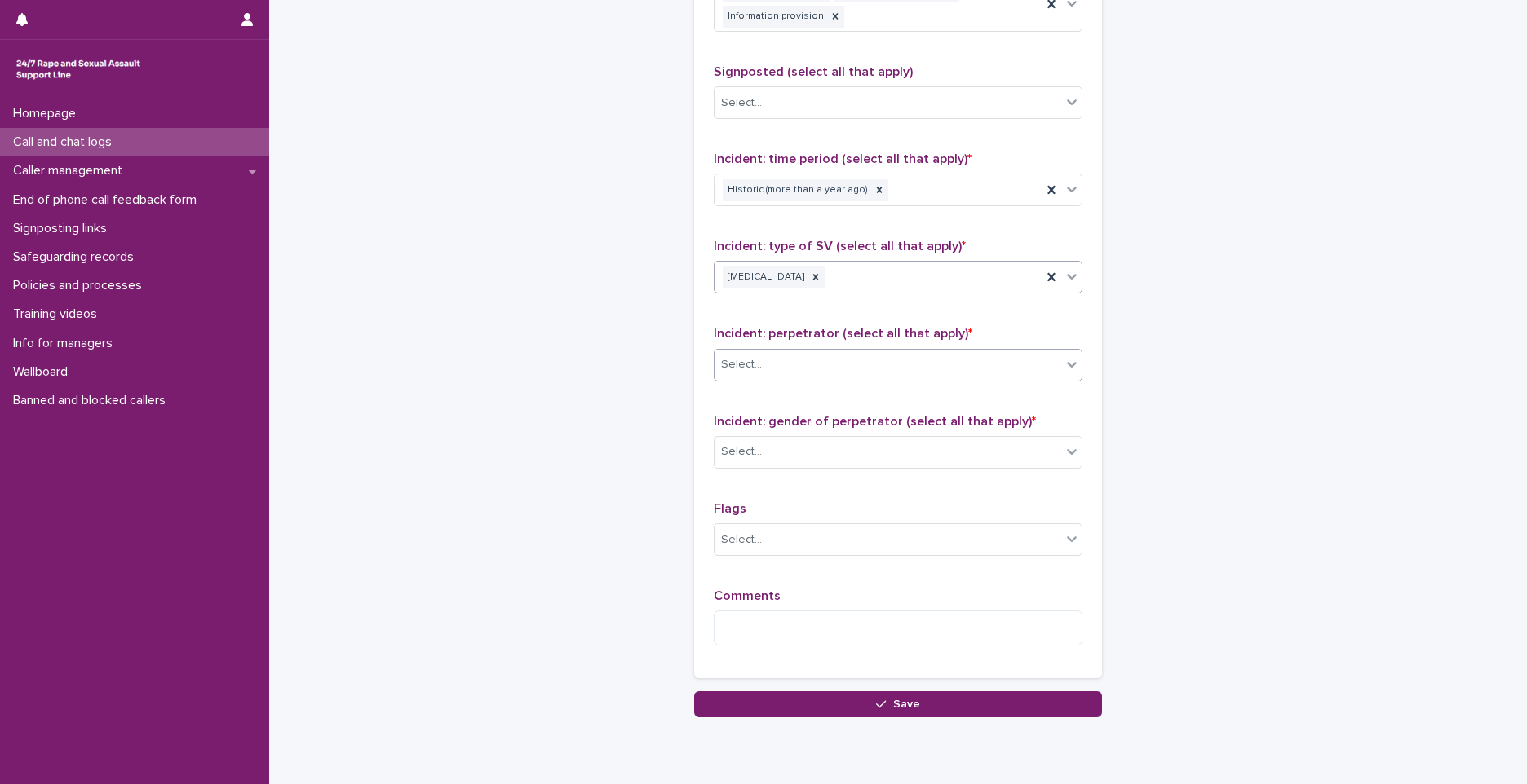
click at [787, 359] on div "Select..." at bounding box center [887, 364] width 347 height 27
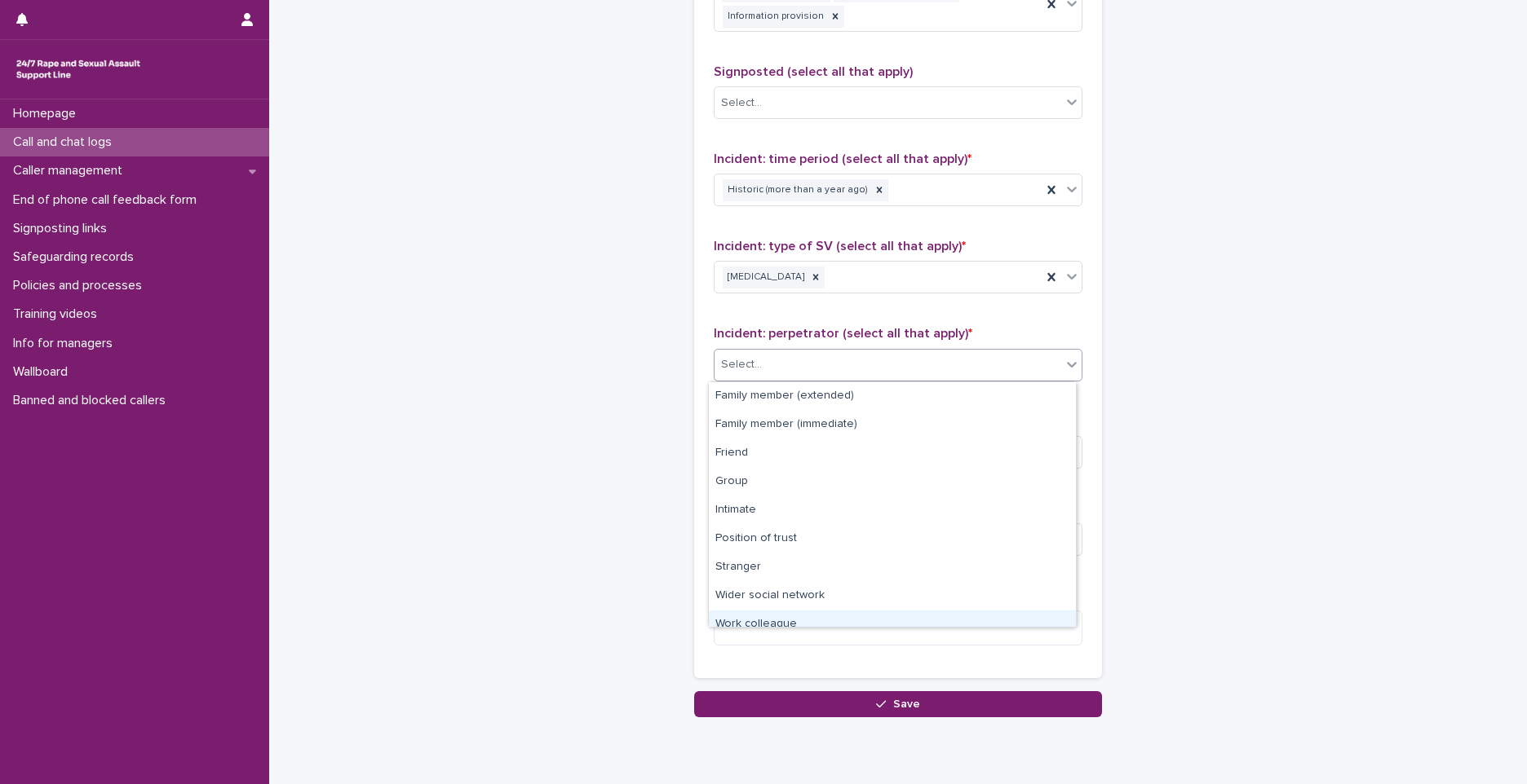
scroll to position [69, 0]
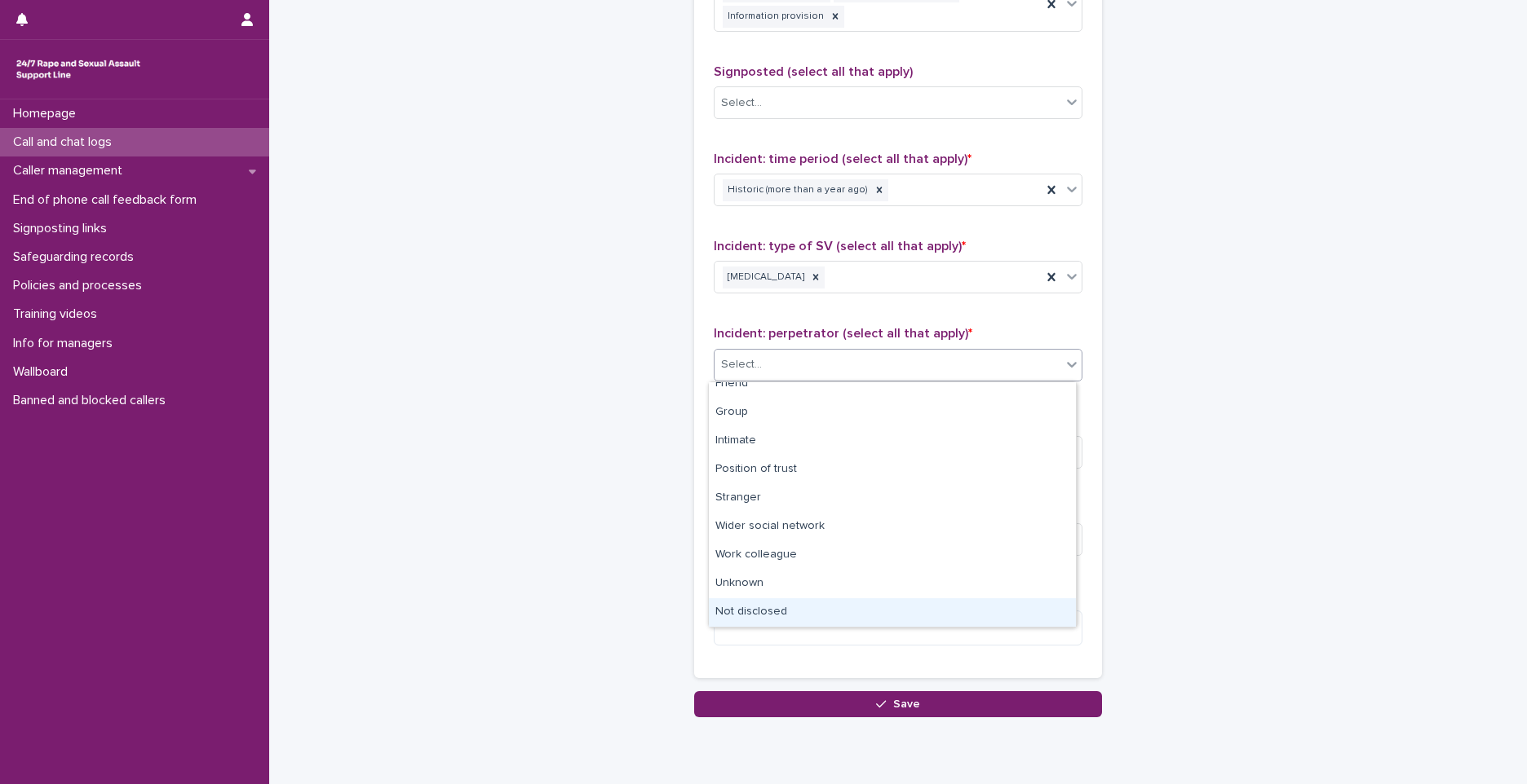
click at [771, 604] on div "Not disclosed" at bounding box center [892, 612] width 367 height 28
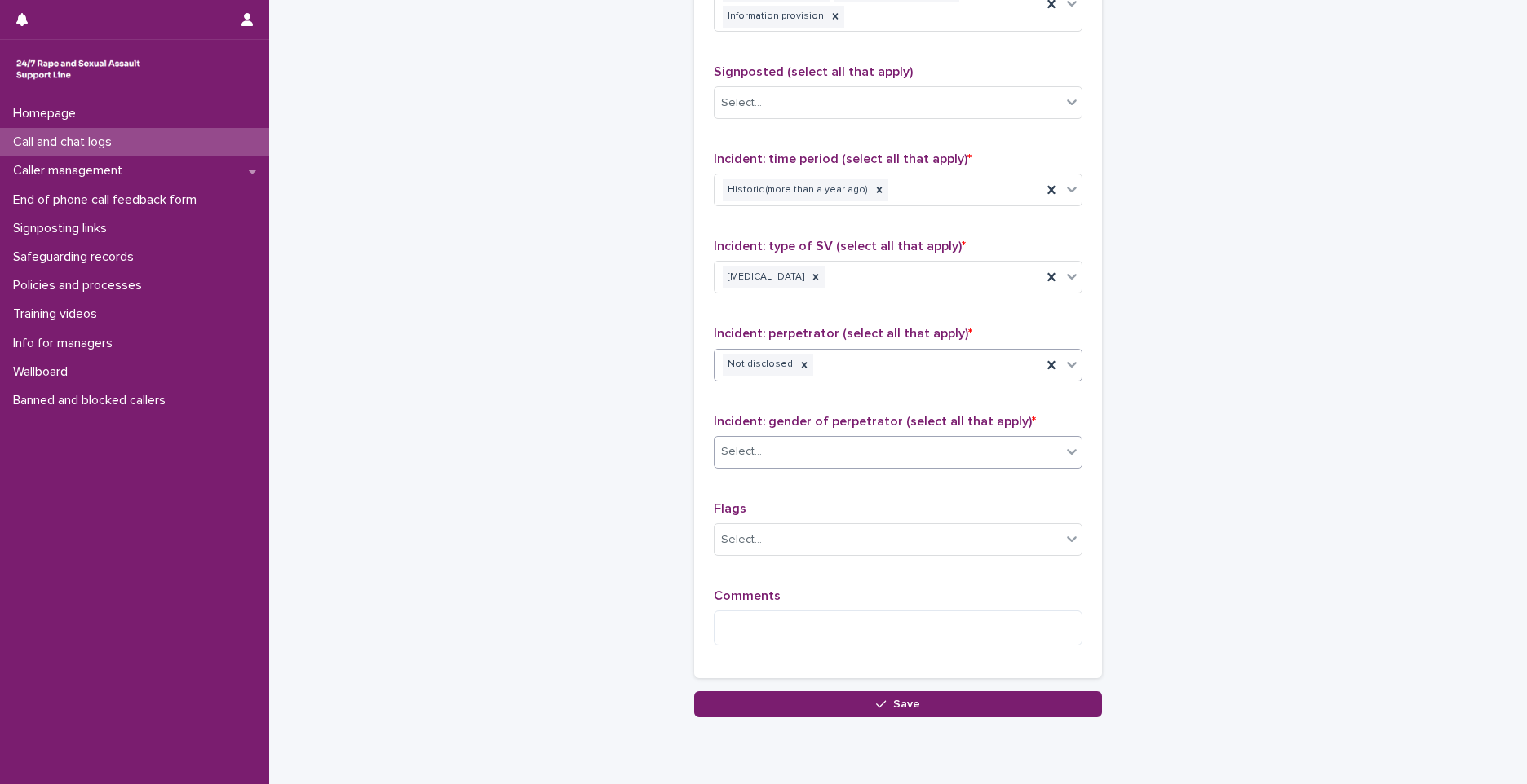
click at [783, 451] on div "Select..." at bounding box center [887, 452] width 347 height 27
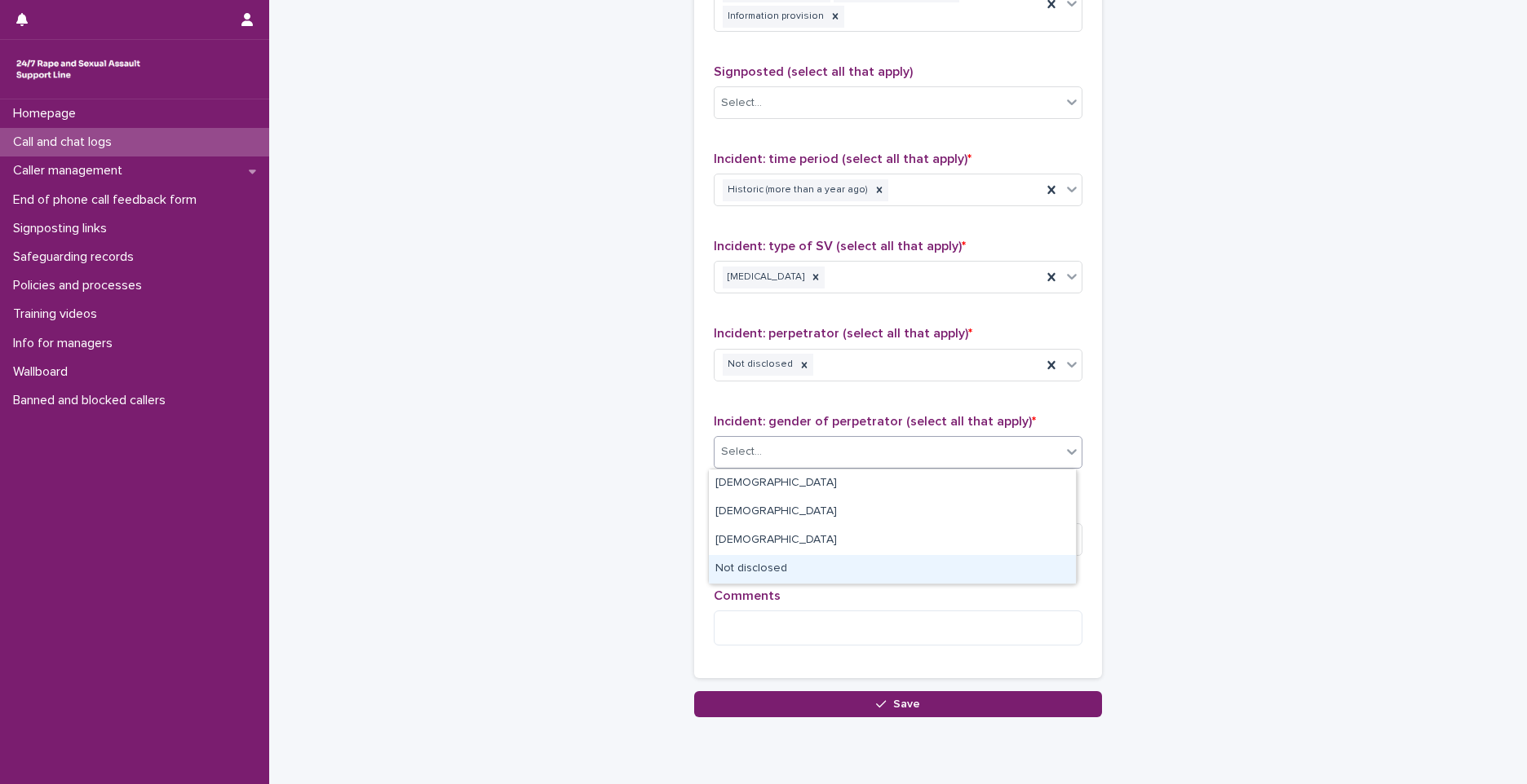
click at [779, 560] on div "Not disclosed" at bounding box center [892, 569] width 367 height 28
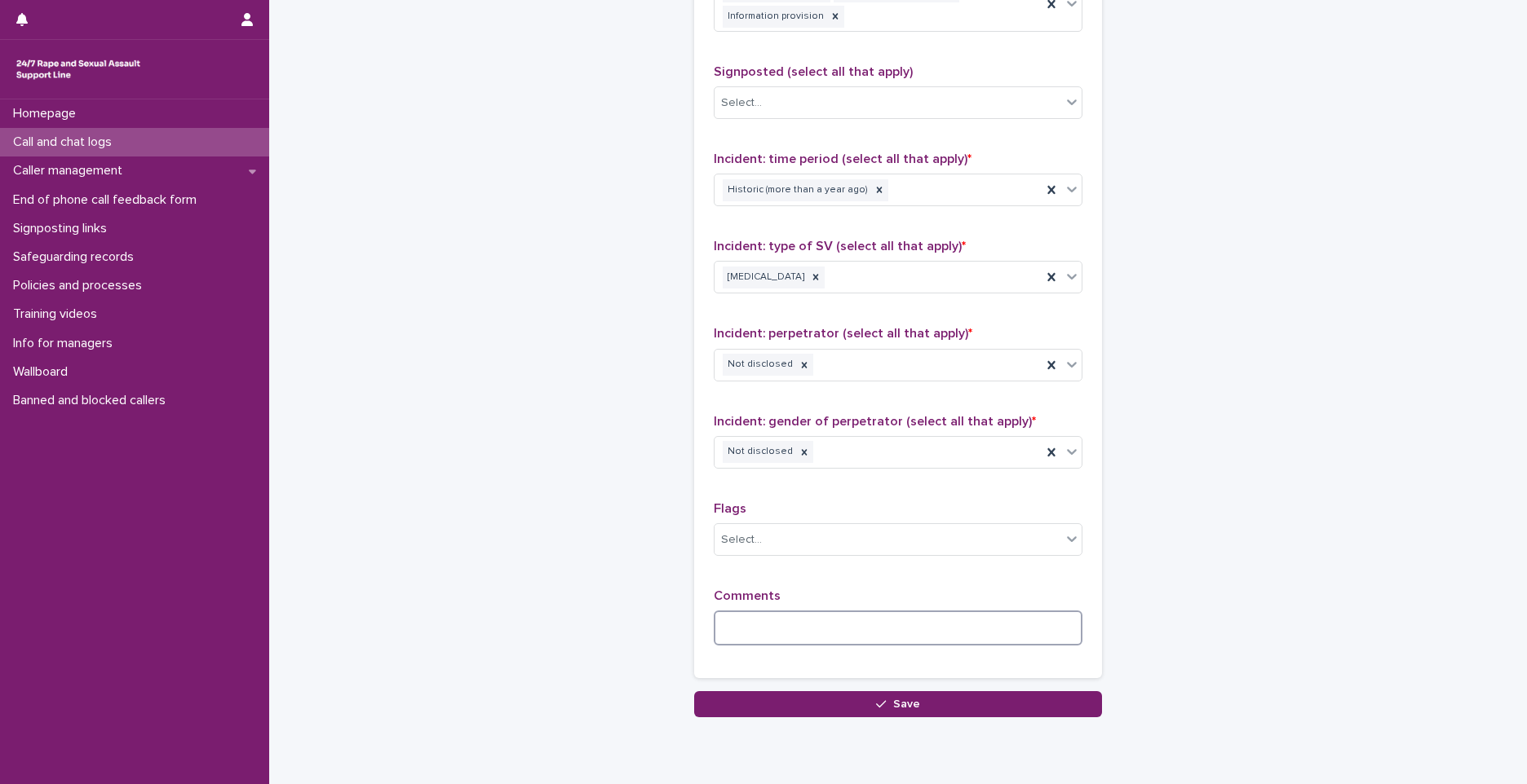
click at [761, 635] on textarea at bounding box center [898, 627] width 369 height 35
click at [823, 623] on textarea at bounding box center [898, 627] width 369 height 35
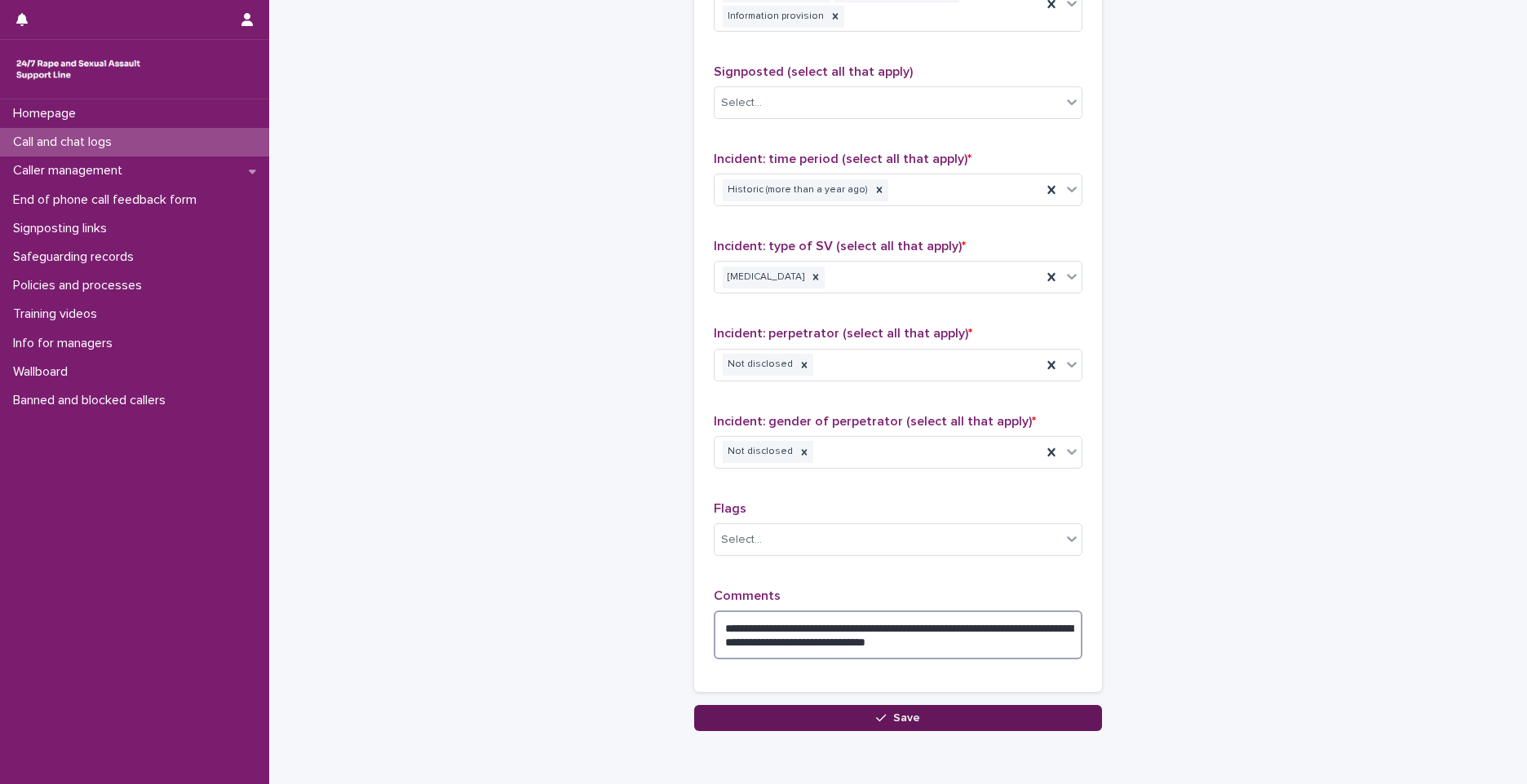
type textarea "**********"
click at [921, 713] on button "Save" at bounding box center [898, 718] width 408 height 26
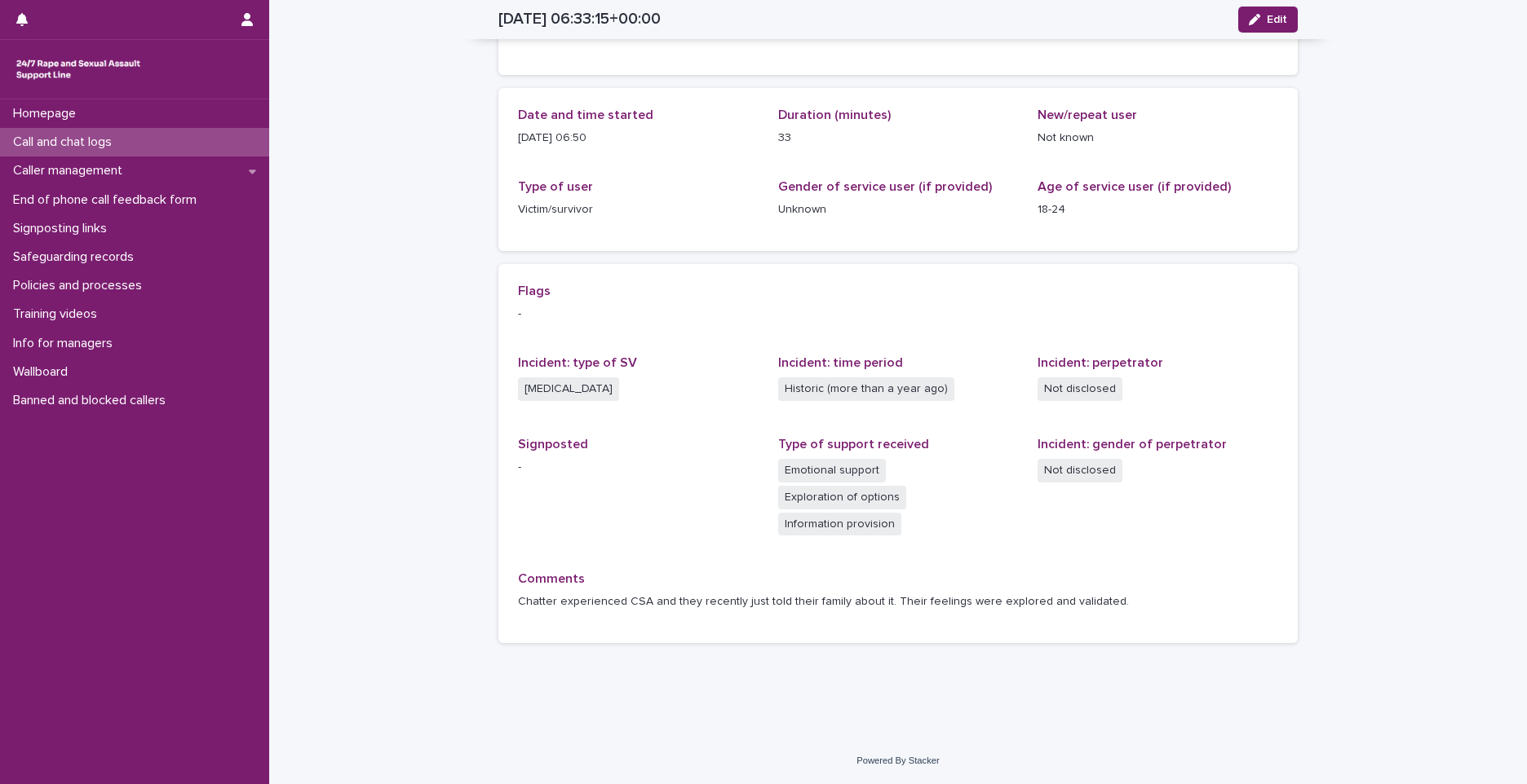
scroll to position [108, 0]
